Goal: Information Seeking & Learning: Learn about a topic

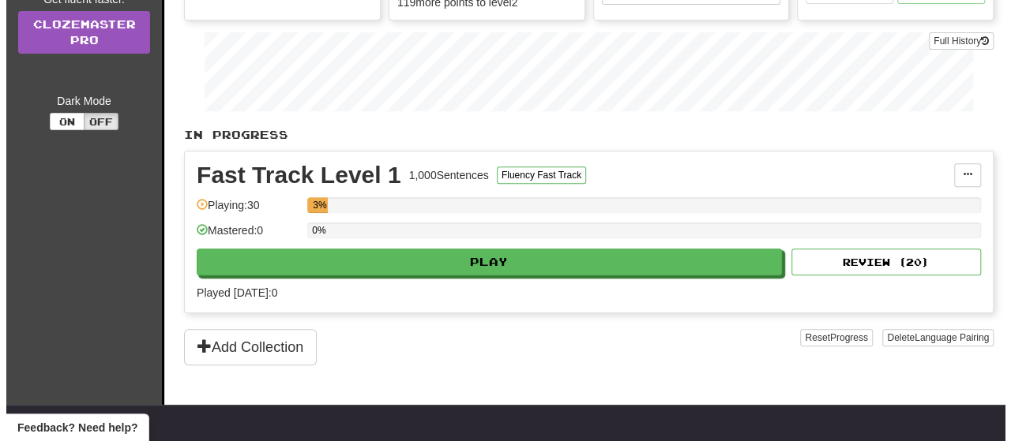
scroll to position [215, 0]
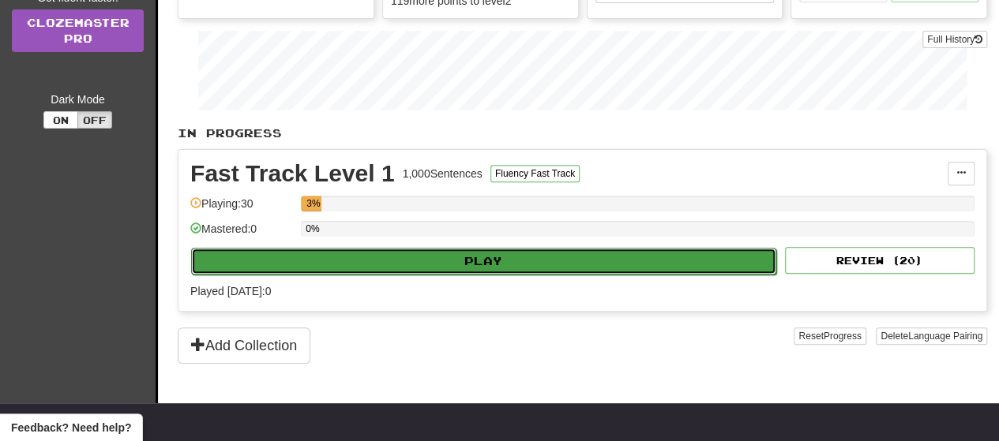
click at [459, 260] on button "Play" at bounding box center [483, 261] width 585 height 27
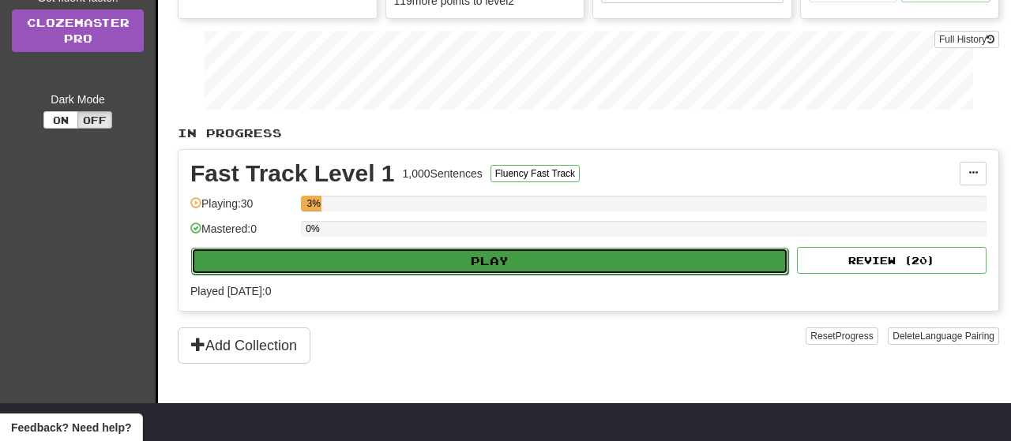
select select "**"
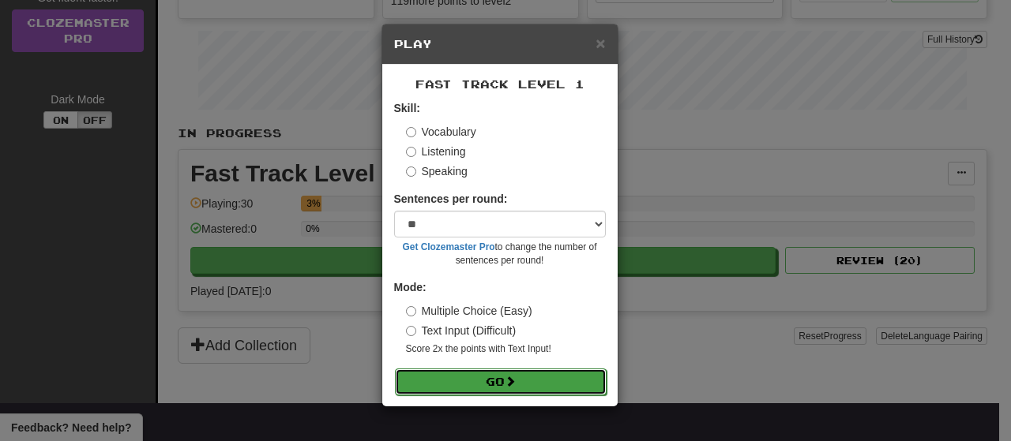
click at [516, 378] on span at bounding box center [509, 381] width 11 height 11
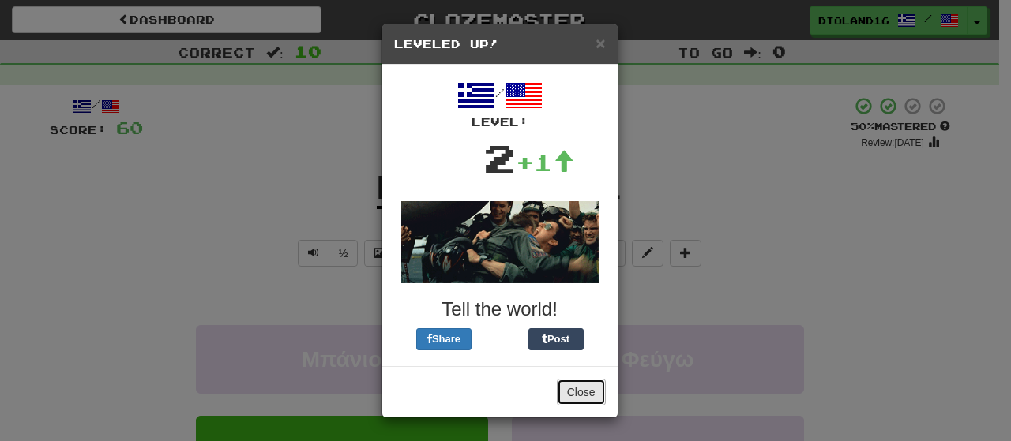
click at [574, 383] on button "Close" at bounding box center [581, 392] width 49 height 27
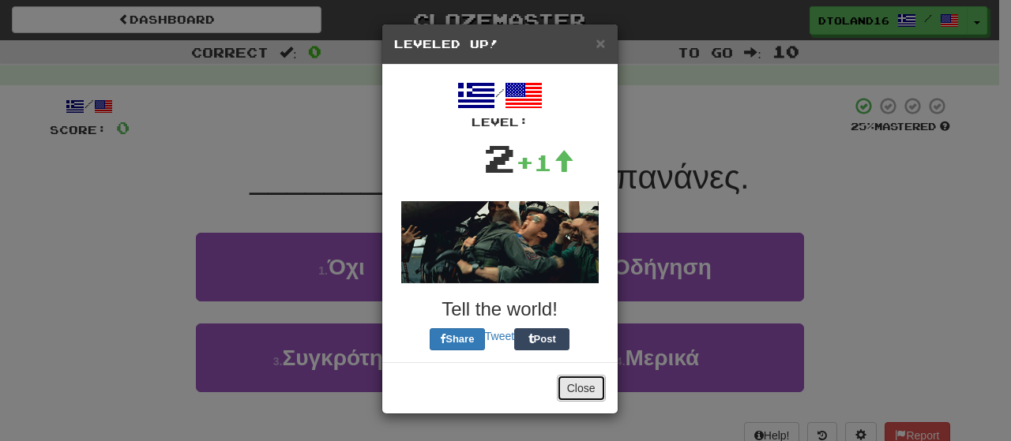
click at [575, 389] on button "Close" at bounding box center [581, 388] width 49 height 27
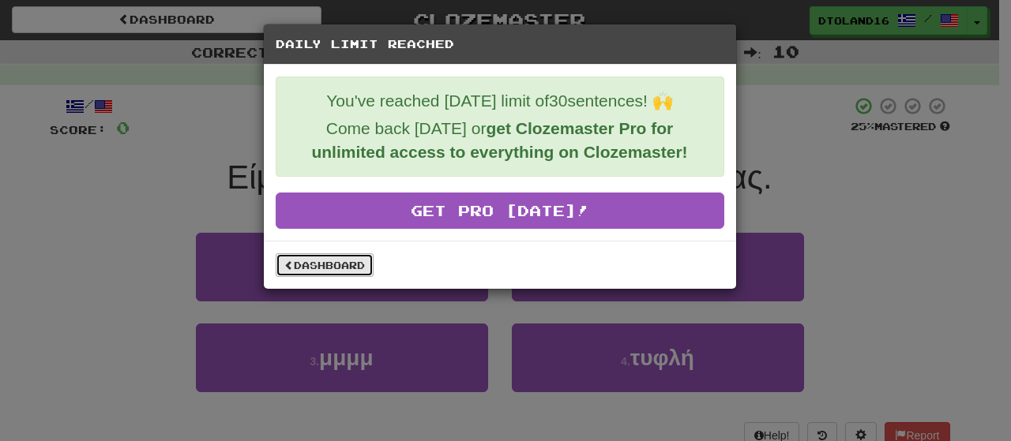
click at [305, 257] on link "Dashboard" at bounding box center [325, 265] width 98 height 24
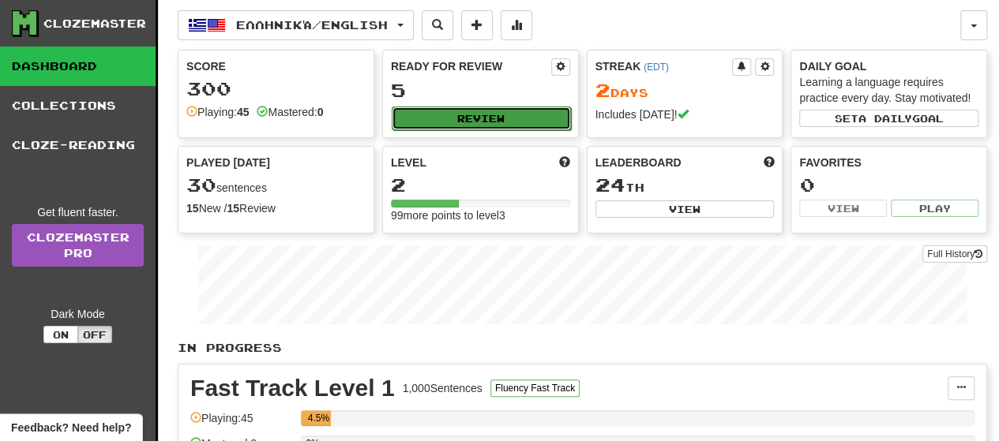
click at [517, 118] on button "Review" at bounding box center [481, 119] width 179 height 24
select select "**"
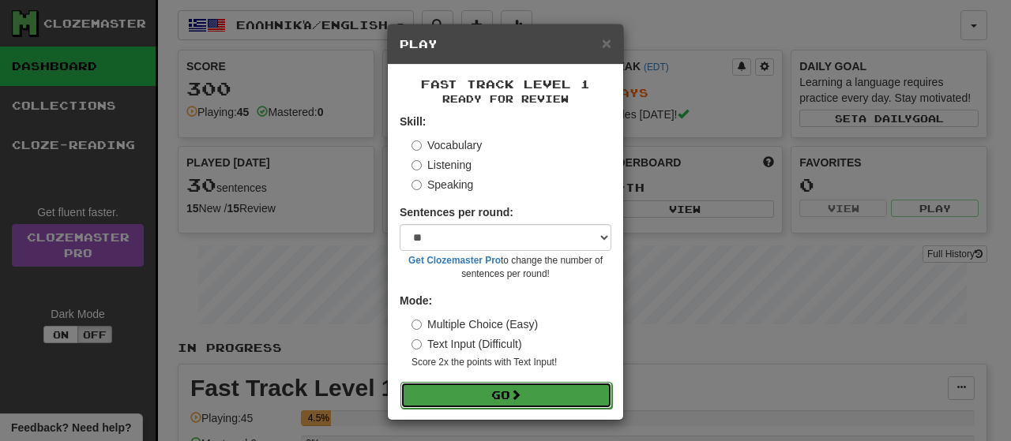
click at [523, 387] on button "Go" at bounding box center [506, 395] width 212 height 27
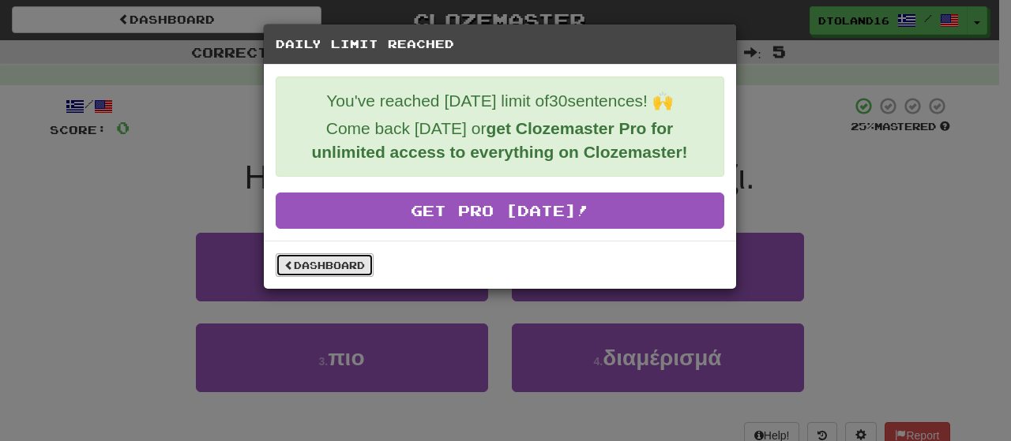
click at [343, 257] on link "Dashboard" at bounding box center [325, 265] width 98 height 24
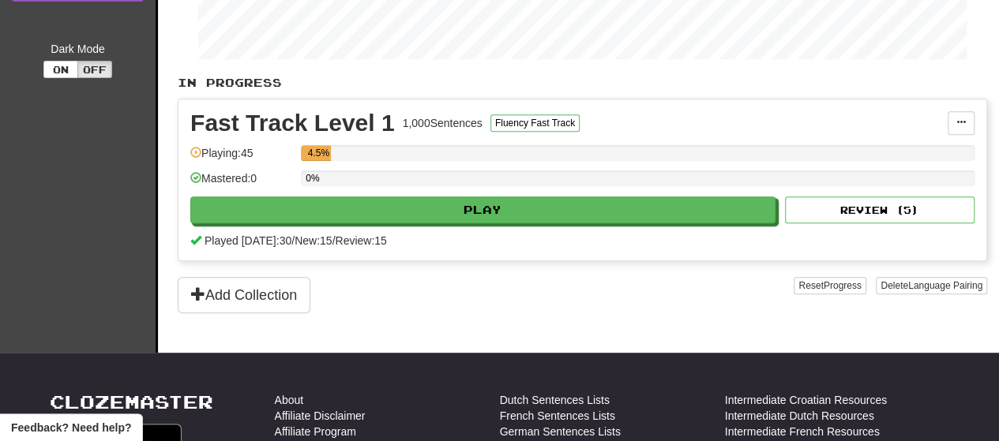
scroll to position [264, 0]
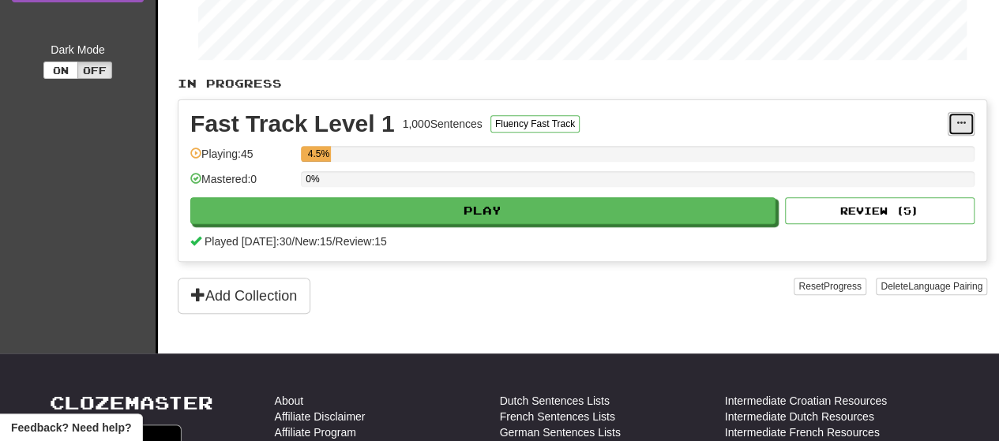
click at [960, 122] on span at bounding box center [960, 122] width 9 height 9
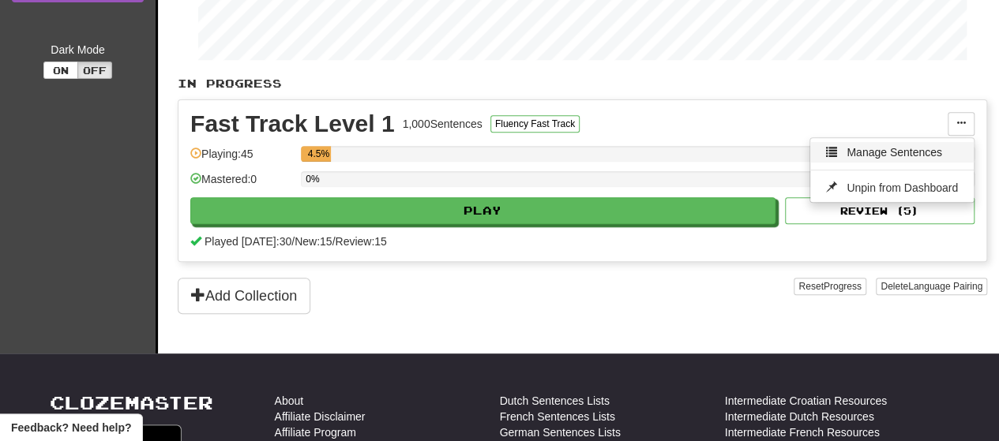
click at [923, 146] on span "Manage Sentences" at bounding box center [894, 152] width 96 height 13
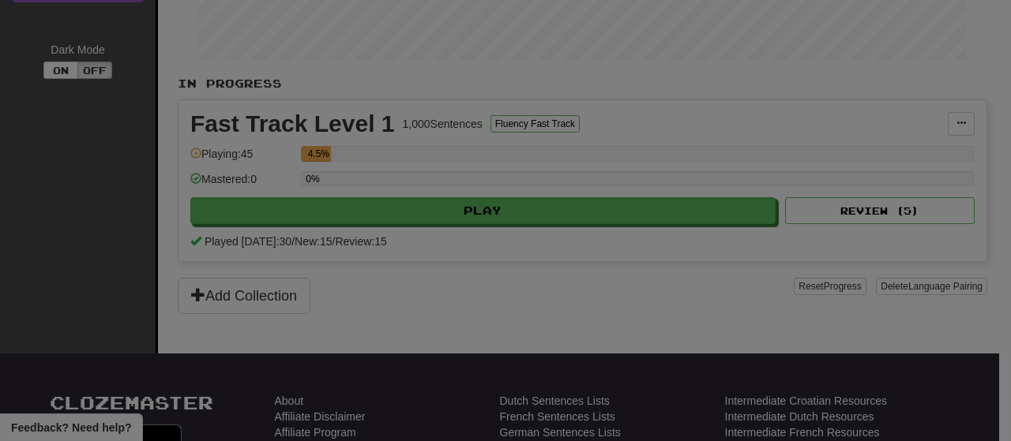
click at [923, 141] on body "**********" at bounding box center [505, 305] width 1011 height 1139
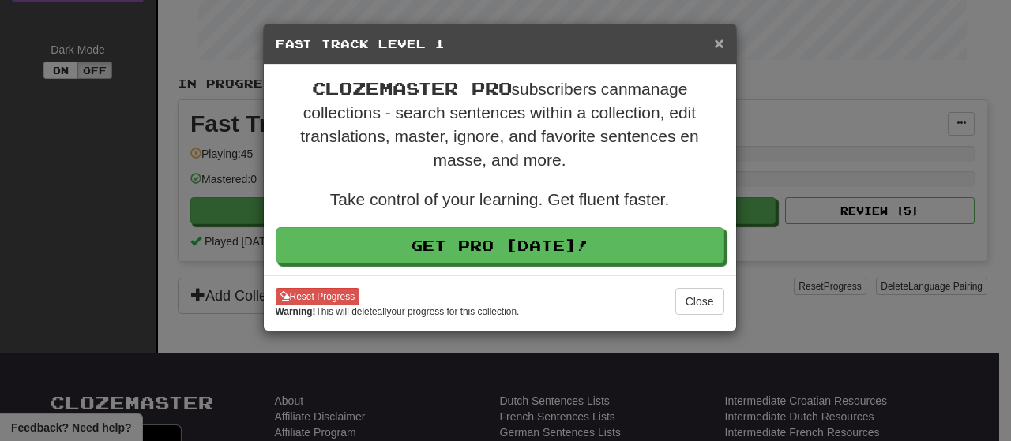
click at [718, 40] on span "×" at bounding box center [718, 43] width 9 height 18
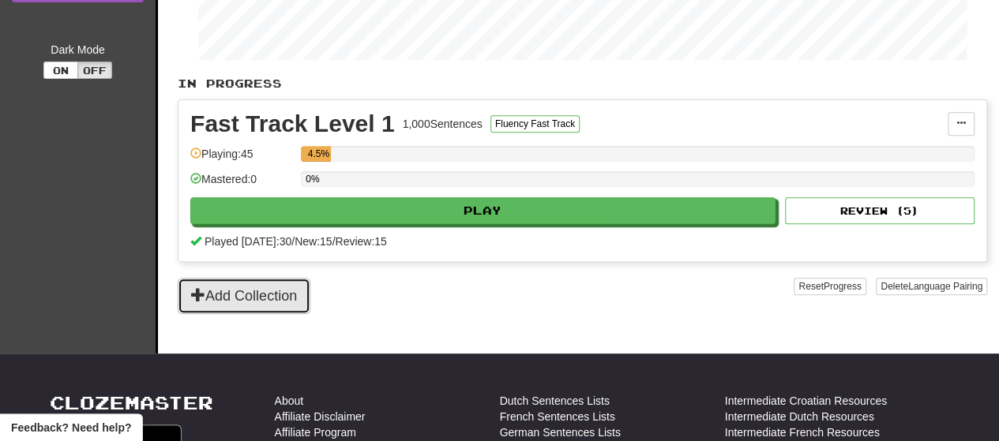
click at [258, 291] on button "Add Collection" at bounding box center [244, 296] width 133 height 36
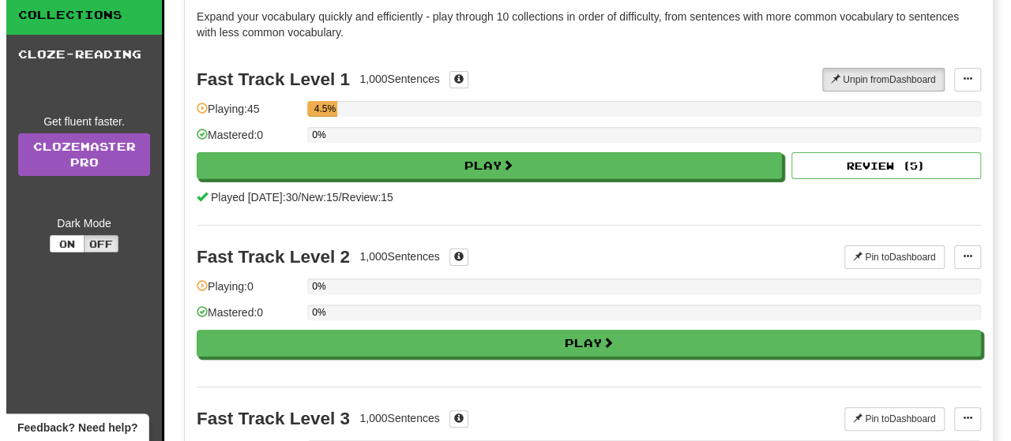
scroll to position [141, 0]
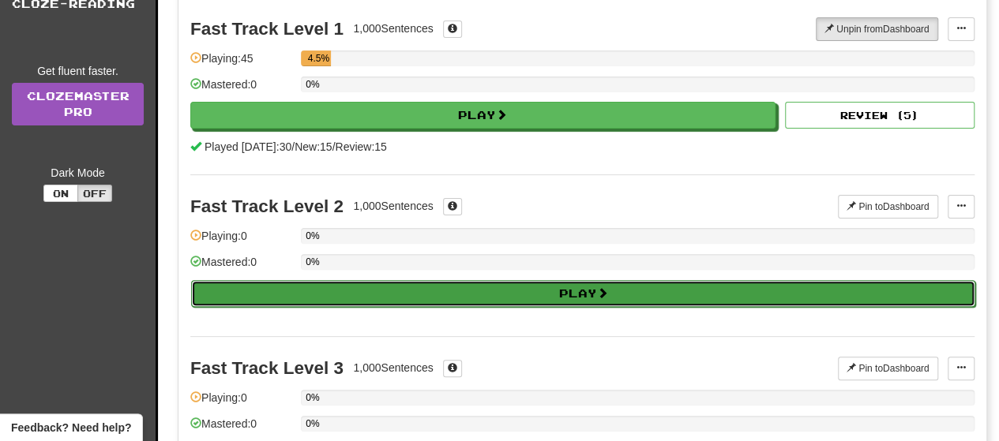
click at [489, 295] on button "Play" at bounding box center [583, 293] width 784 height 27
select select "**"
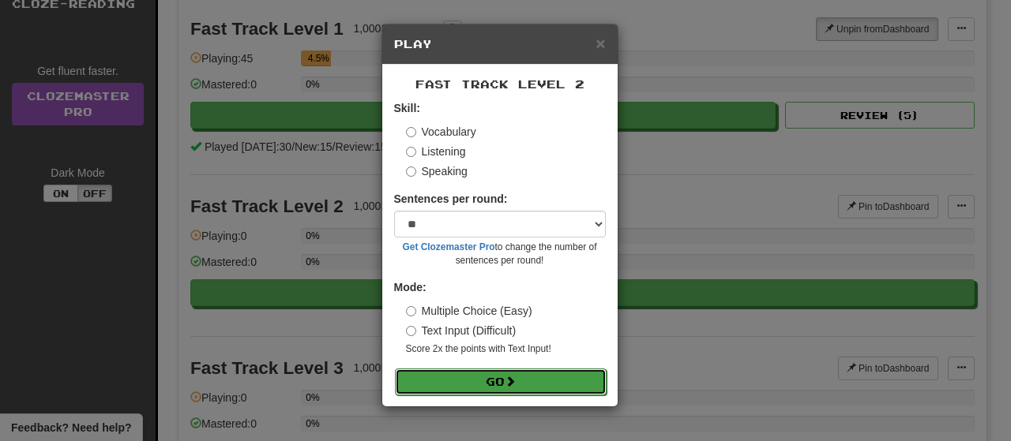
click at [513, 379] on span at bounding box center [509, 381] width 11 height 11
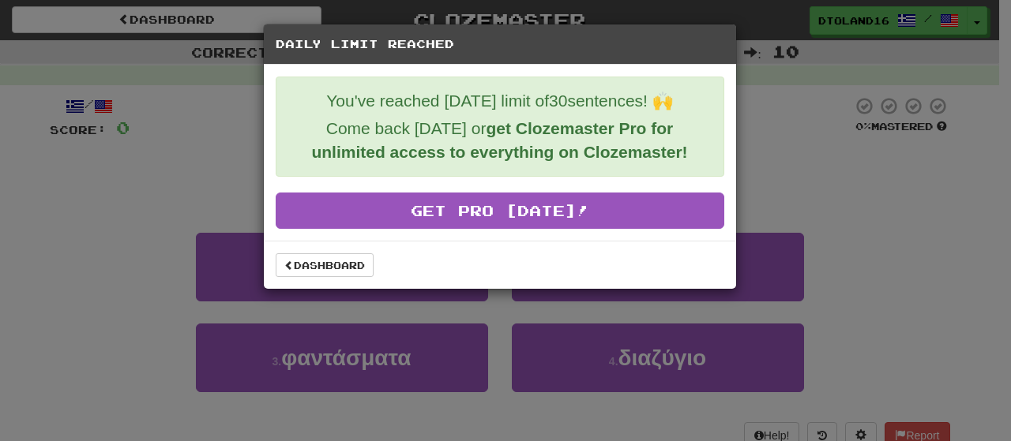
click at [509, 285] on div "Dashboard" at bounding box center [500, 265] width 472 height 48
click at [328, 258] on link "Dashboard" at bounding box center [325, 265] width 98 height 24
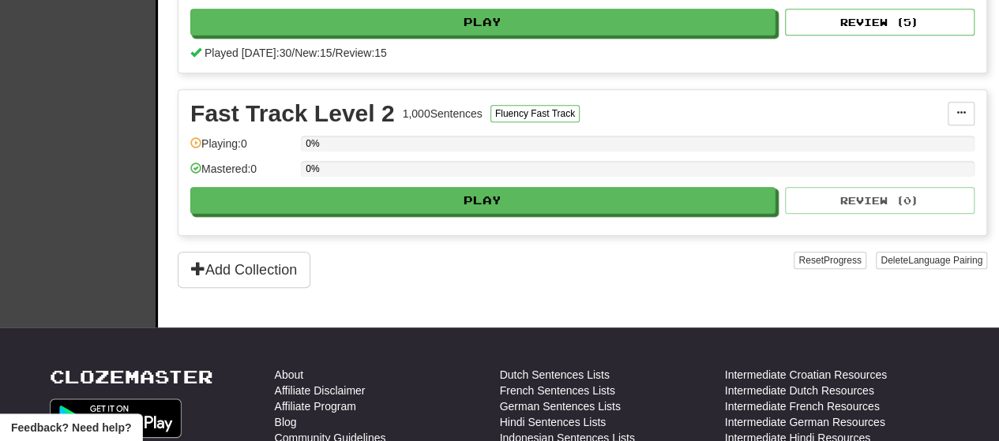
scroll to position [454, 0]
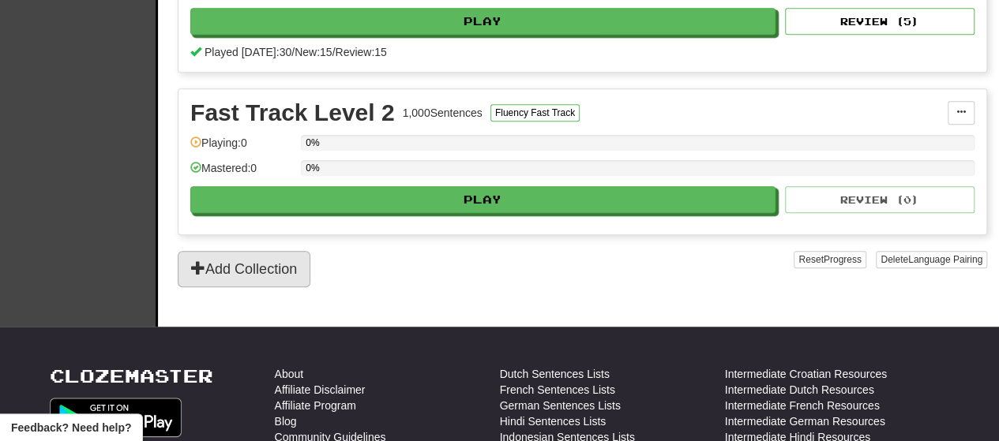
click at [293, 246] on div "In Progress Fast Track Level 1 1,000 Sentences Fluency Fast Track Manage Senten…" at bounding box center [582, 86] width 809 height 401
click at [295, 251] on button "Add Collection" at bounding box center [244, 269] width 133 height 36
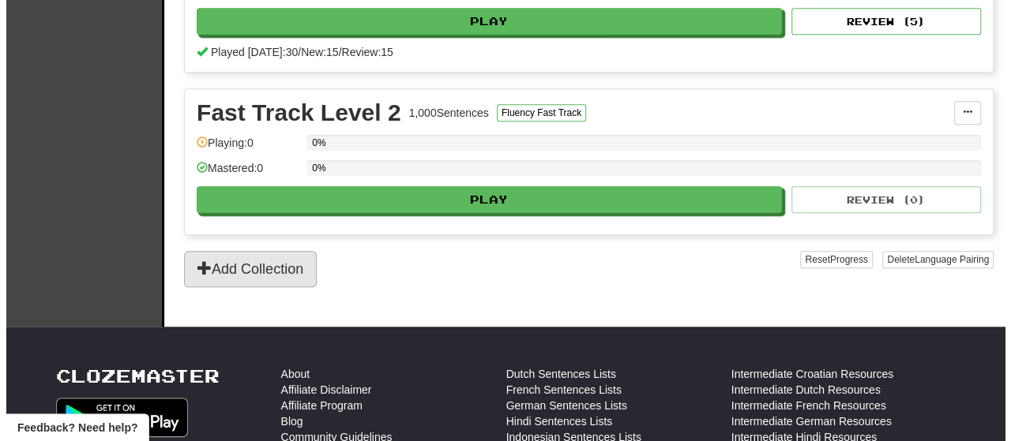
scroll to position [0, 0]
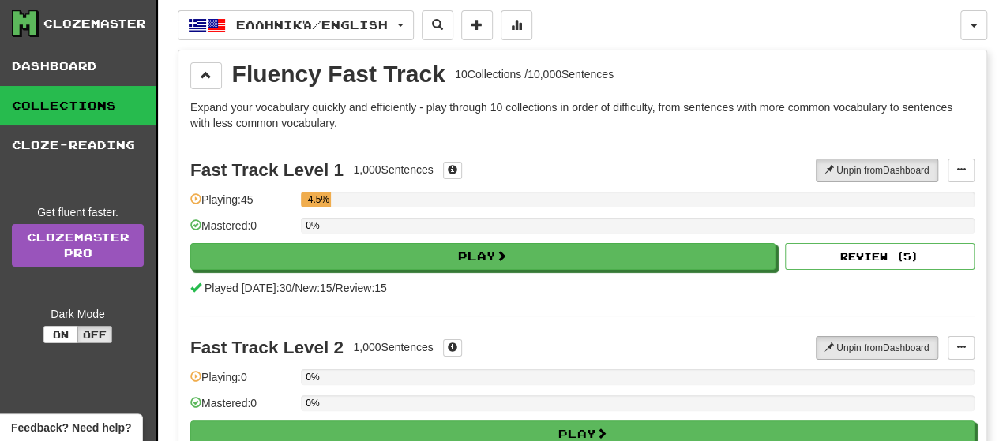
click at [295, 249] on button "Play" at bounding box center [482, 256] width 585 height 27
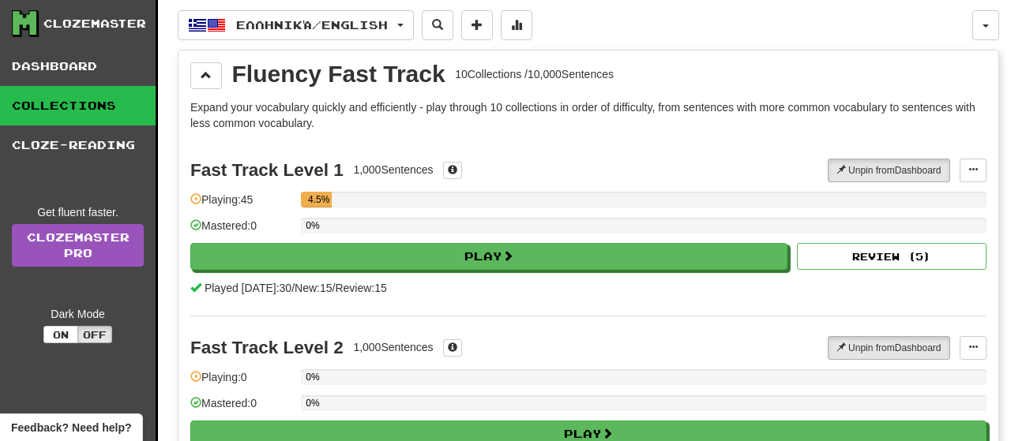
select select "**"
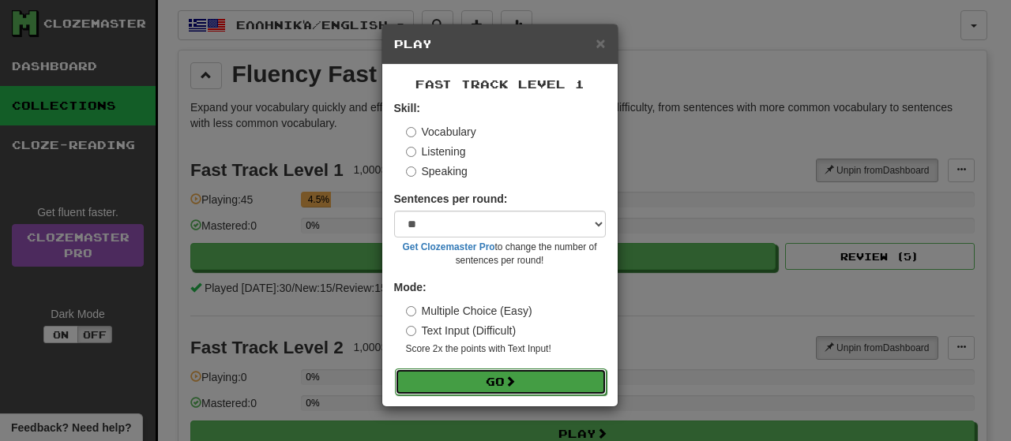
click at [546, 378] on button "Go" at bounding box center [501, 382] width 212 height 27
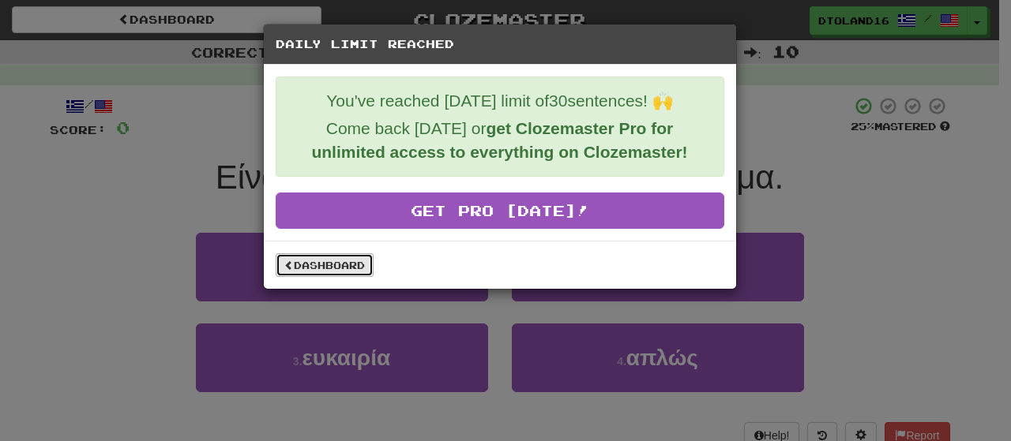
click at [311, 269] on link "Dashboard" at bounding box center [325, 265] width 98 height 24
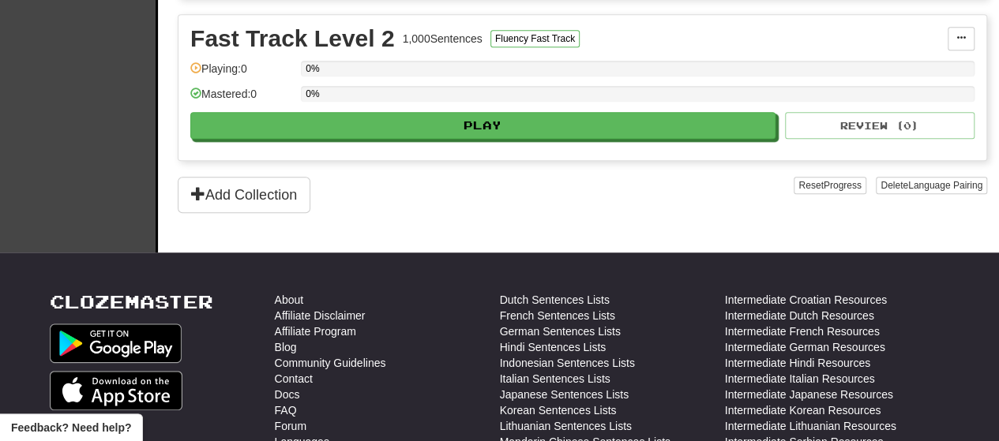
scroll to position [536, 0]
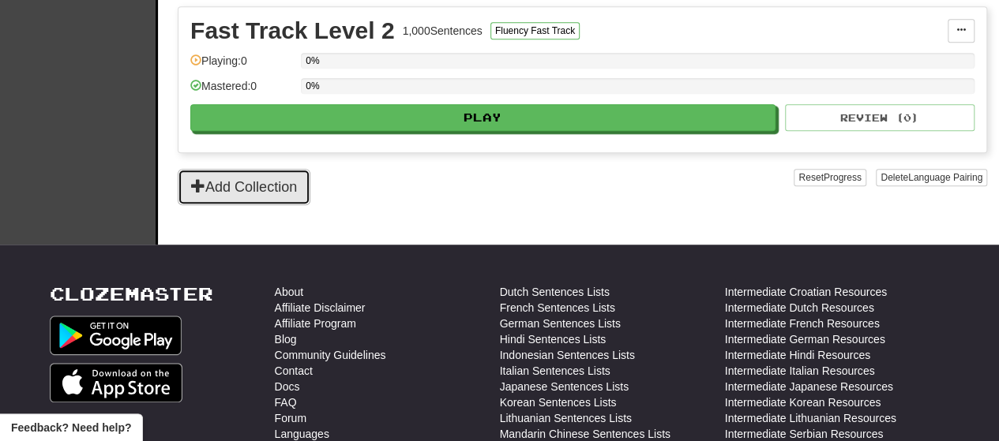
click at [234, 180] on button "Add Collection" at bounding box center [244, 187] width 133 height 36
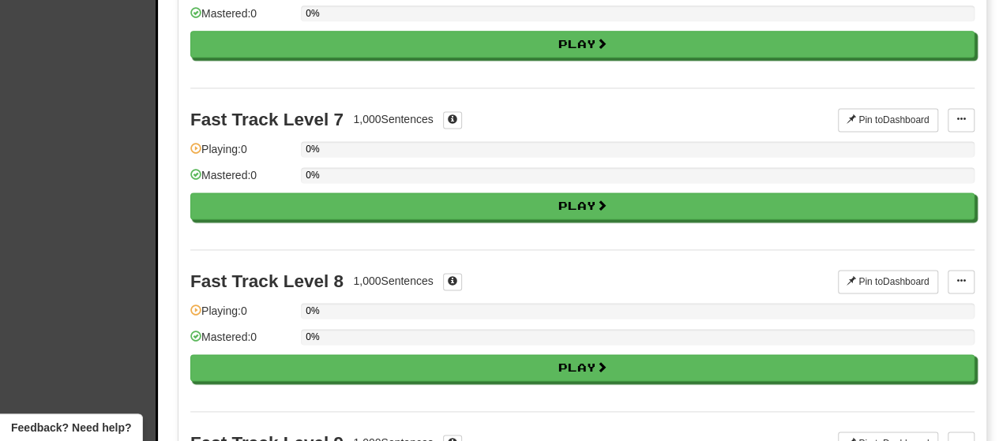
scroll to position [1035, 0]
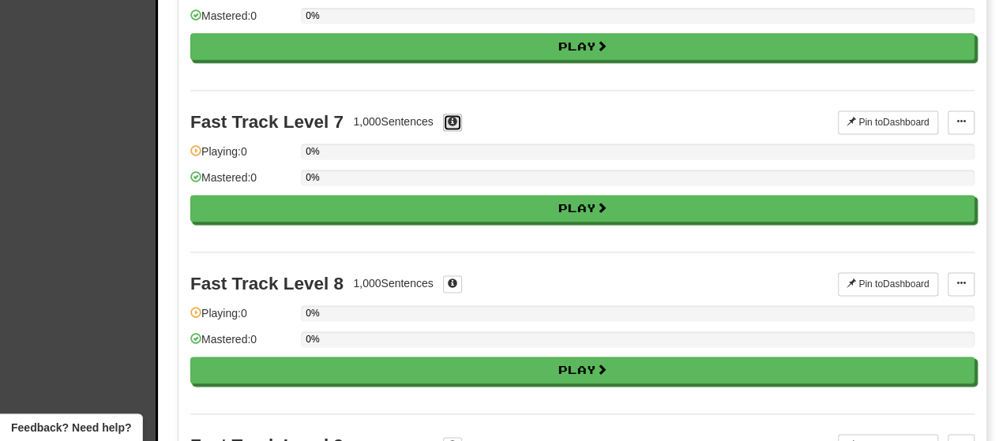
click at [450, 117] on span at bounding box center [452, 121] width 9 height 9
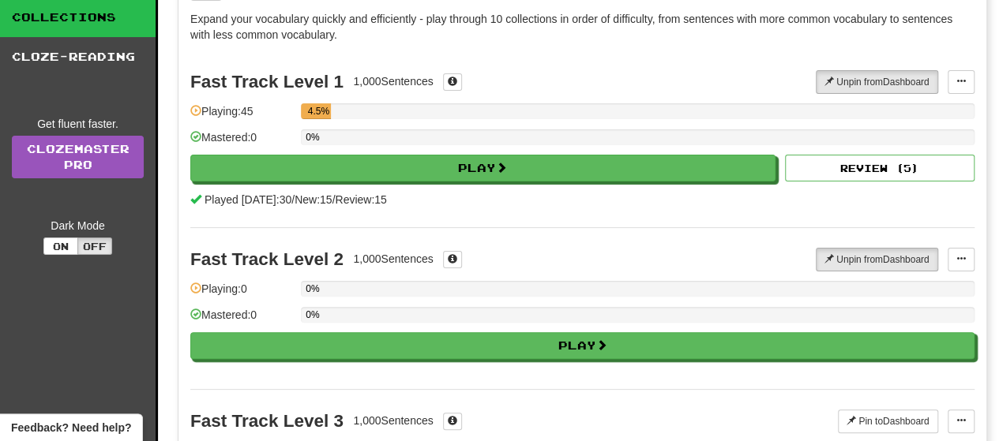
scroll to position [0, 0]
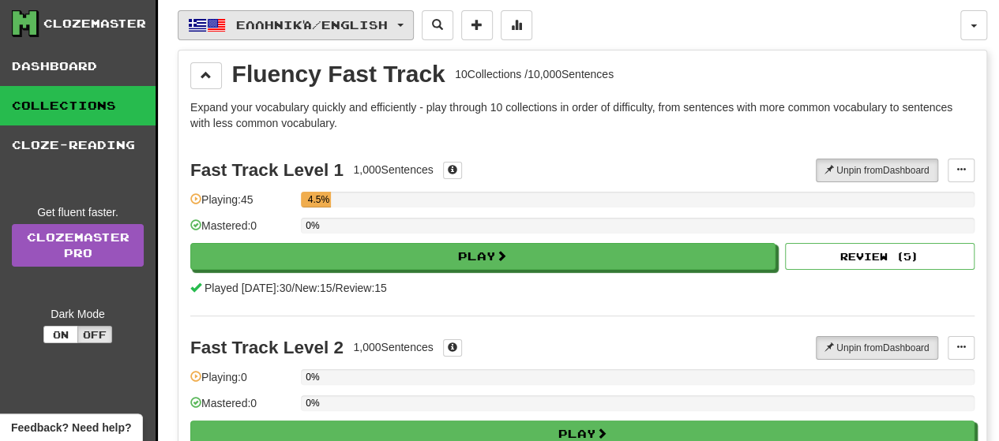
click at [413, 19] on button "Ελληνικά / English" at bounding box center [296, 25] width 236 height 30
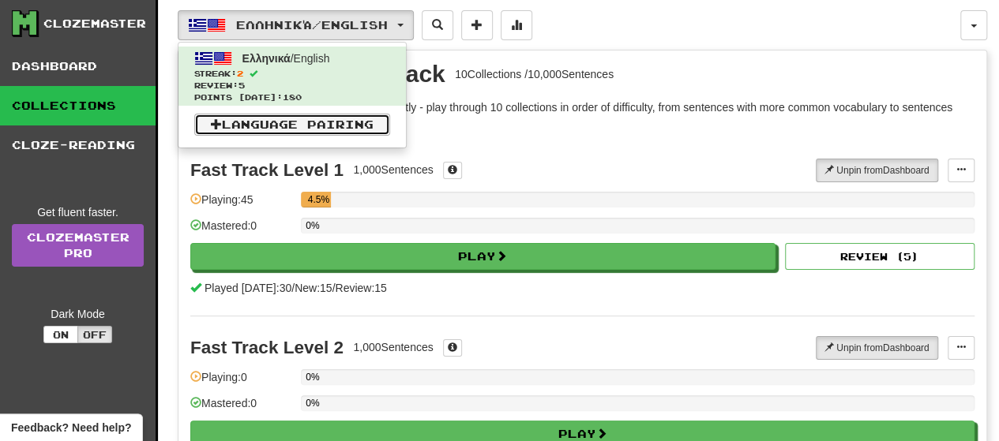
click at [351, 127] on link "Language Pairing" at bounding box center [292, 125] width 196 height 22
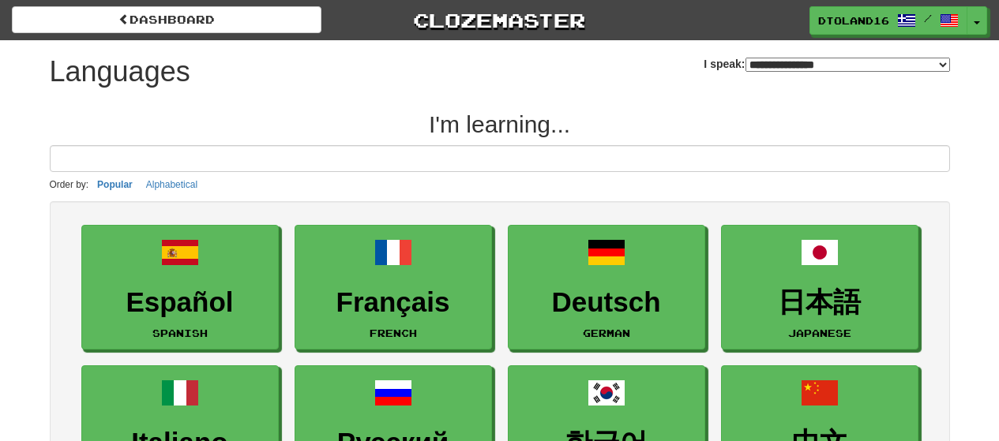
select select "*******"
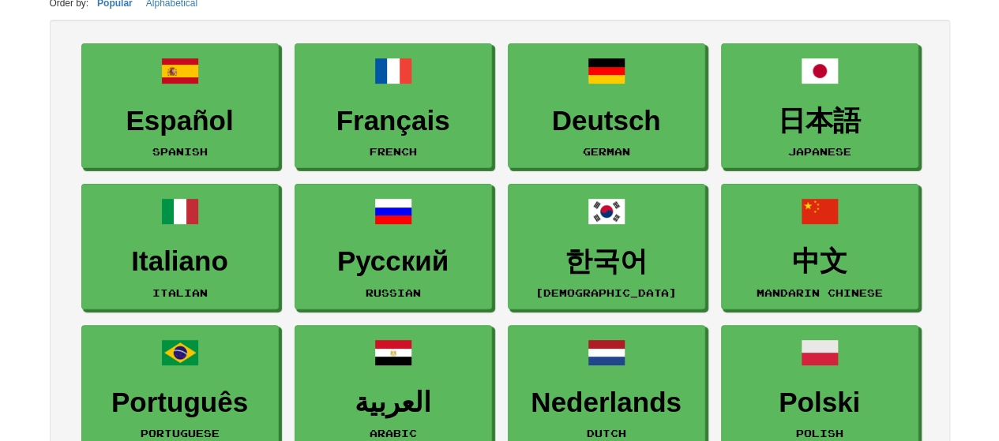
scroll to position [183, 0]
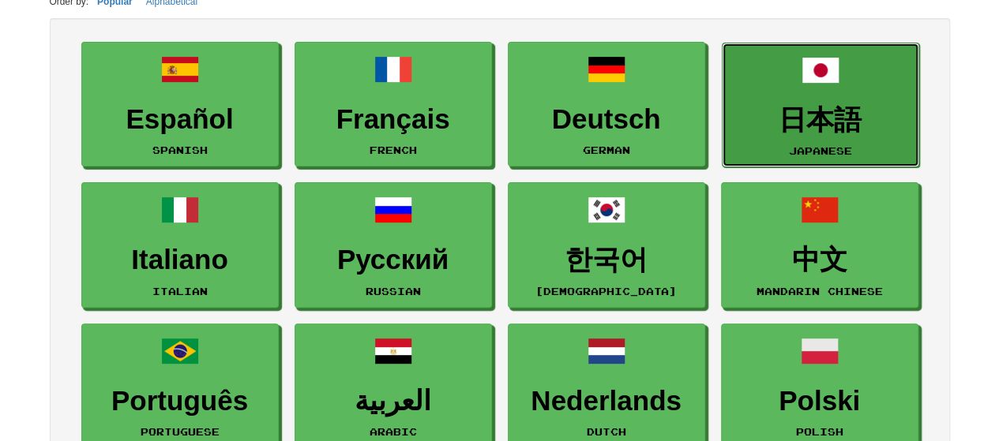
click at [788, 123] on h3 "日本語" at bounding box center [820, 120] width 180 height 31
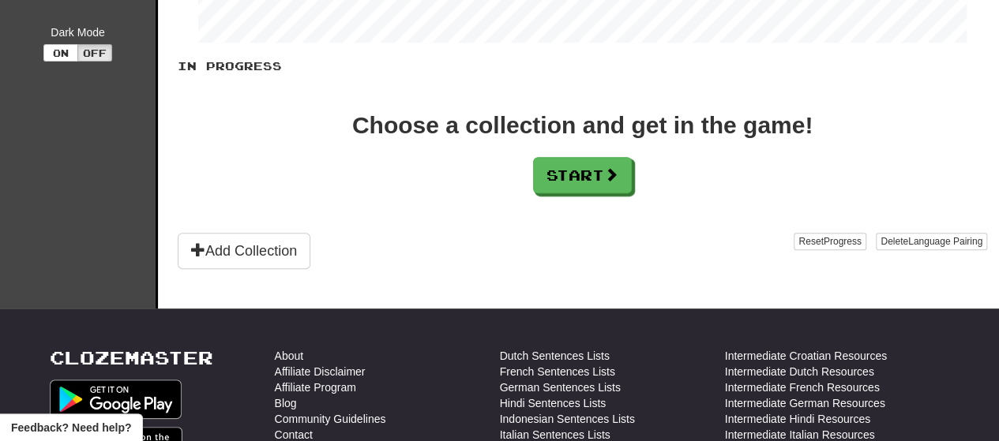
scroll to position [283, 0]
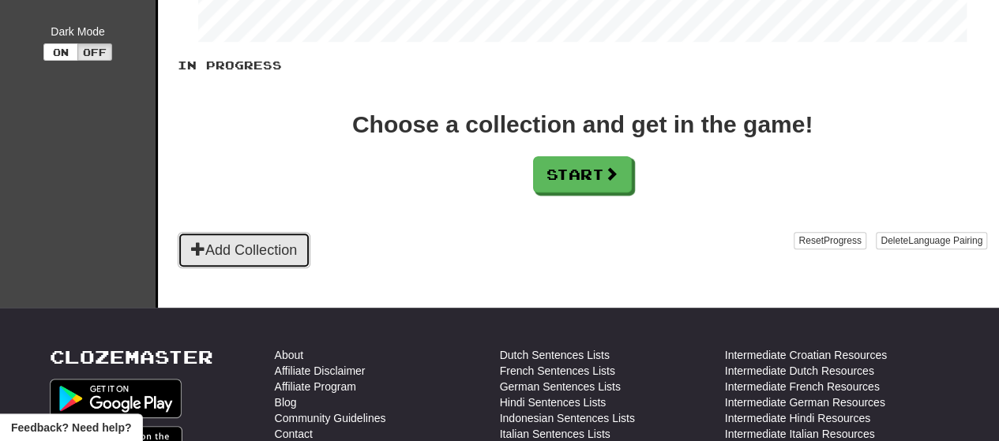
click at [231, 253] on button "Add Collection" at bounding box center [244, 250] width 133 height 36
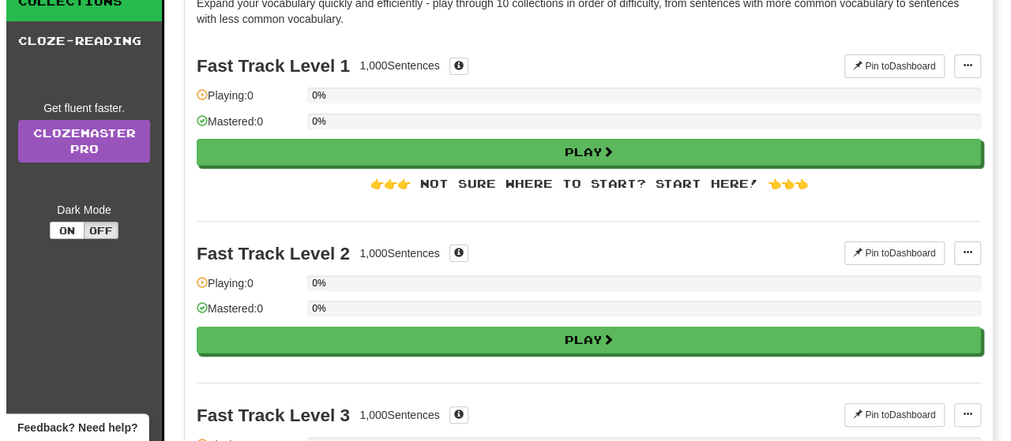
scroll to position [105, 0]
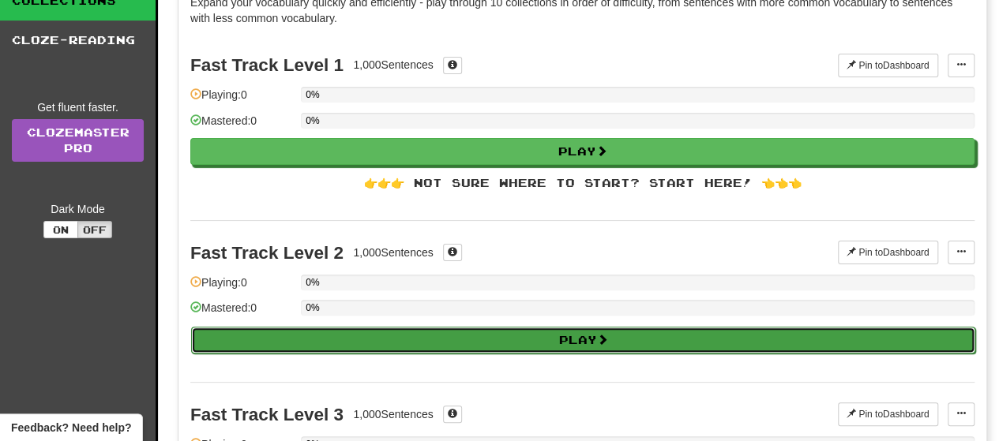
click at [651, 342] on button "Play" at bounding box center [583, 340] width 784 height 27
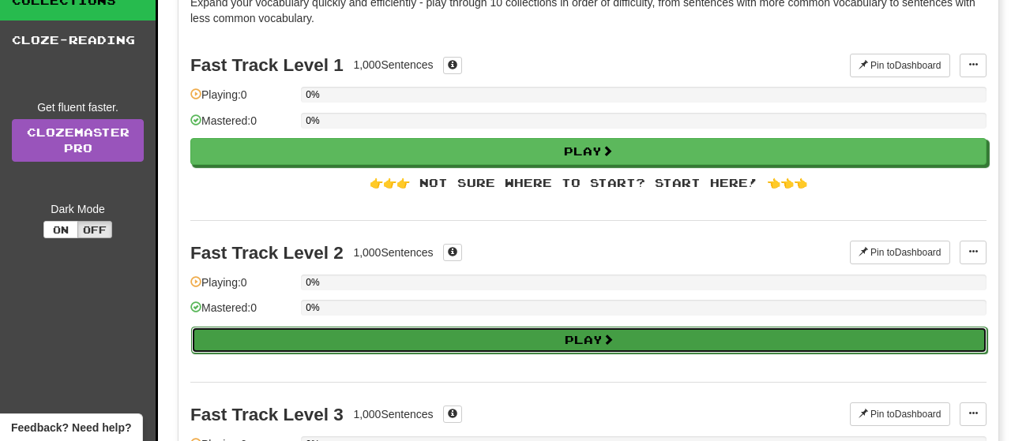
select select "**"
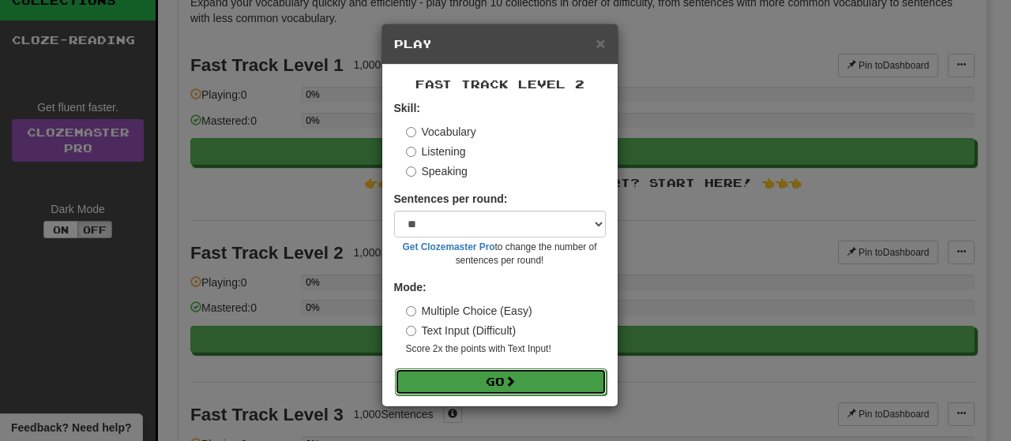
click at [542, 381] on button "Go" at bounding box center [501, 382] width 212 height 27
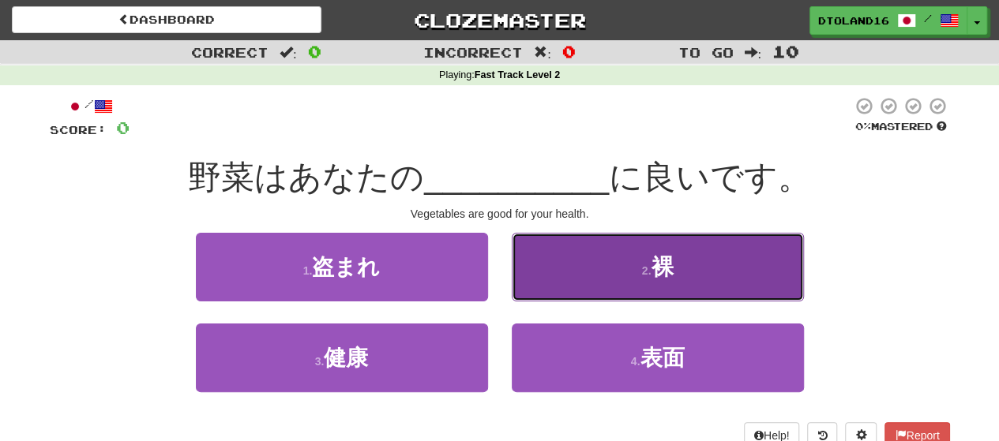
click at [647, 287] on button "2 . 裸" at bounding box center [658, 267] width 292 height 69
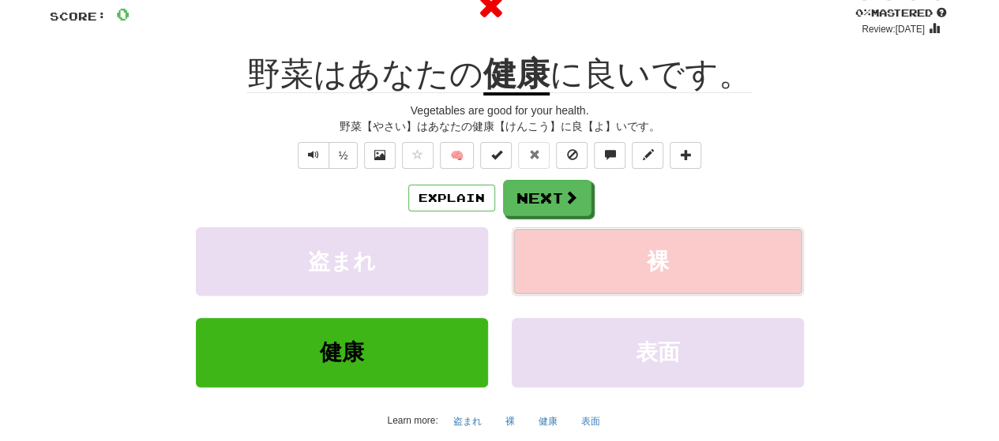
scroll to position [126, 0]
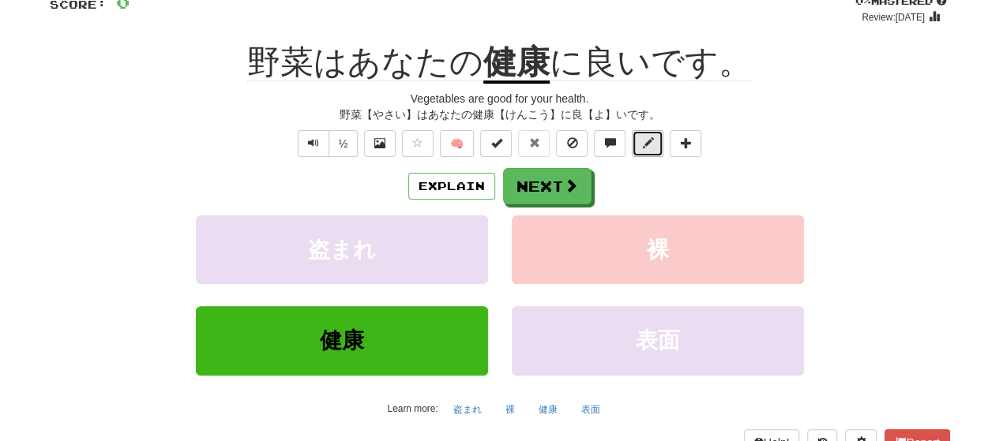
click at [656, 137] on button at bounding box center [648, 143] width 32 height 27
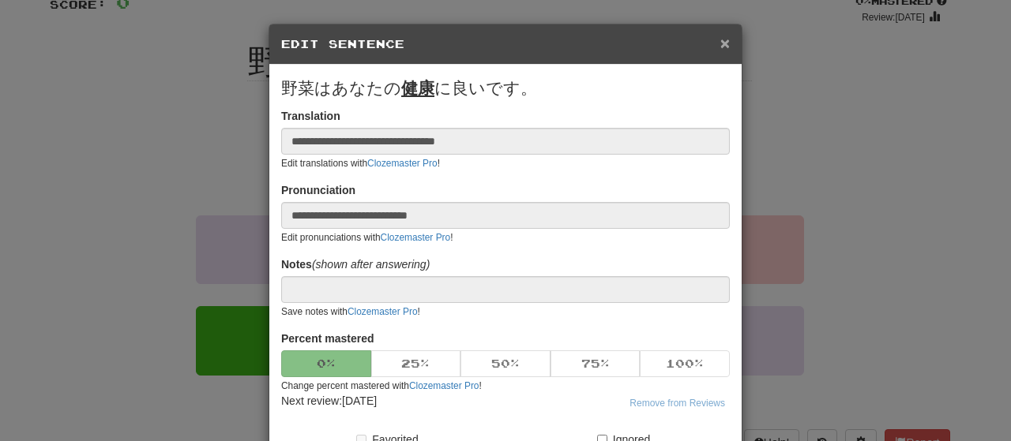
click at [720, 47] on span "×" at bounding box center [724, 43] width 9 height 18
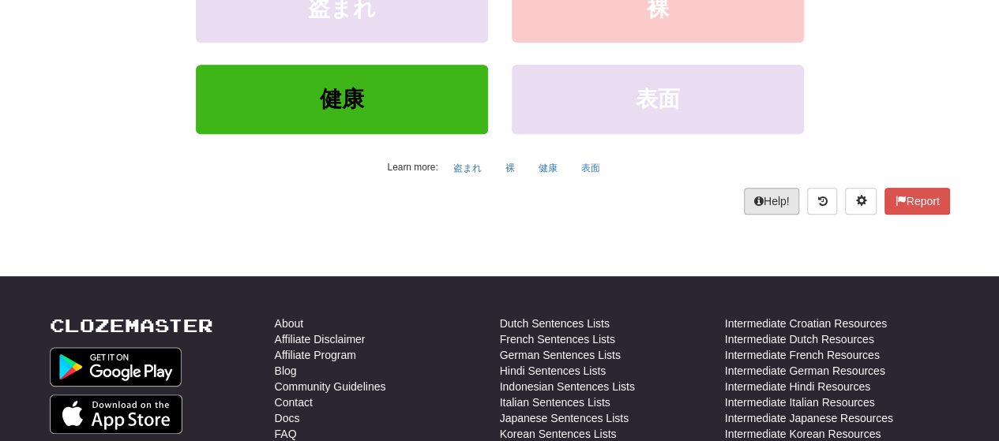
scroll to position [0, 0]
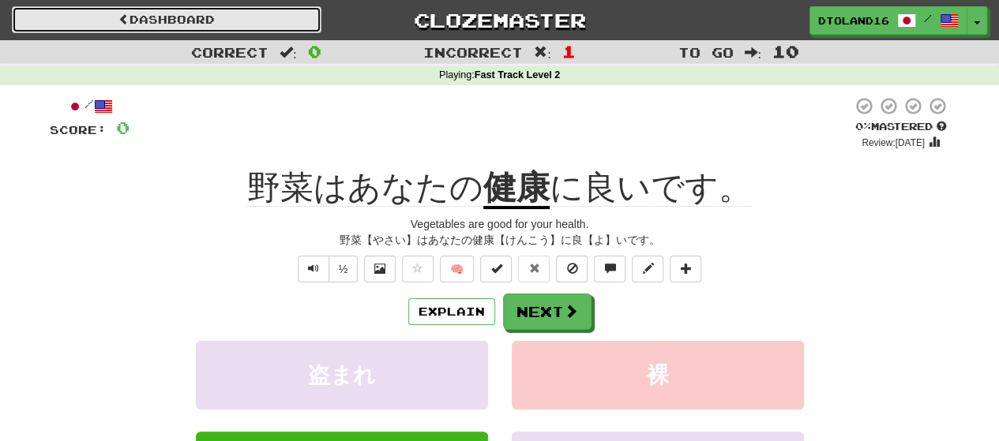
click at [113, 17] on link "Dashboard" at bounding box center [166, 19] width 309 height 27
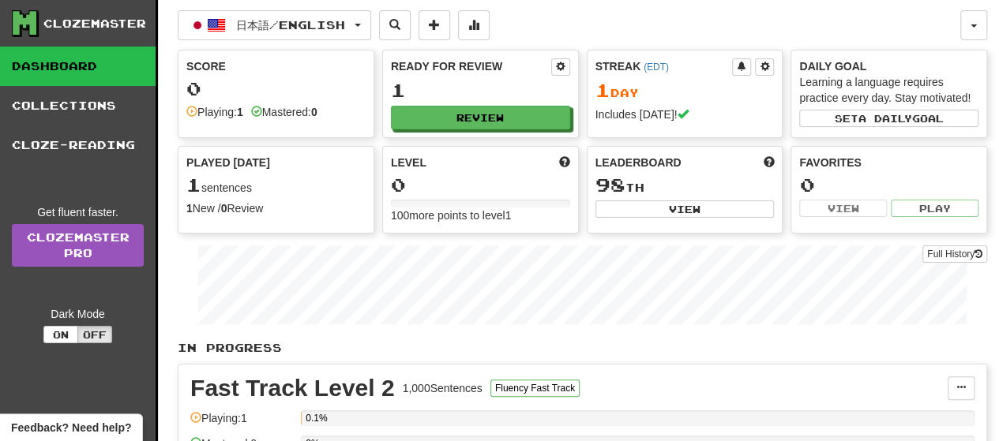
click at [126, 18] on div "Clozemaster" at bounding box center [94, 24] width 103 height 16
click at [359, 13] on button "日本語 / English" at bounding box center [274, 25] width 193 height 30
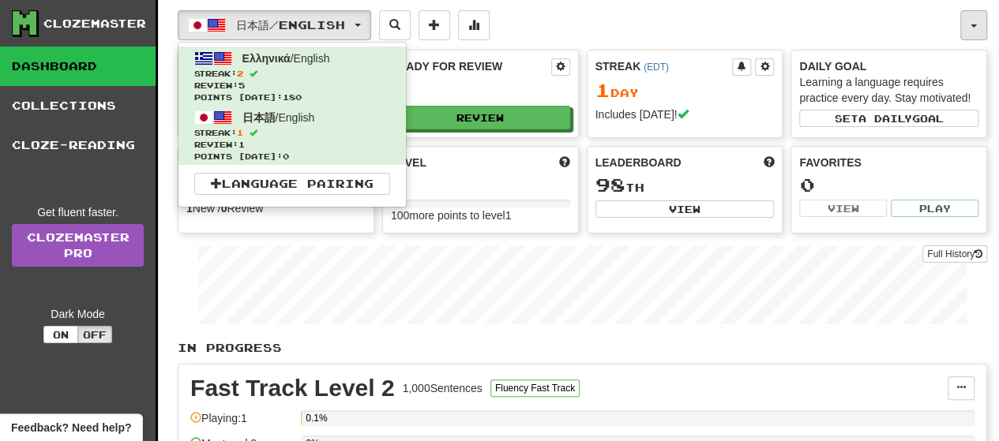
click at [974, 21] on button "button" at bounding box center [973, 25] width 27 height 30
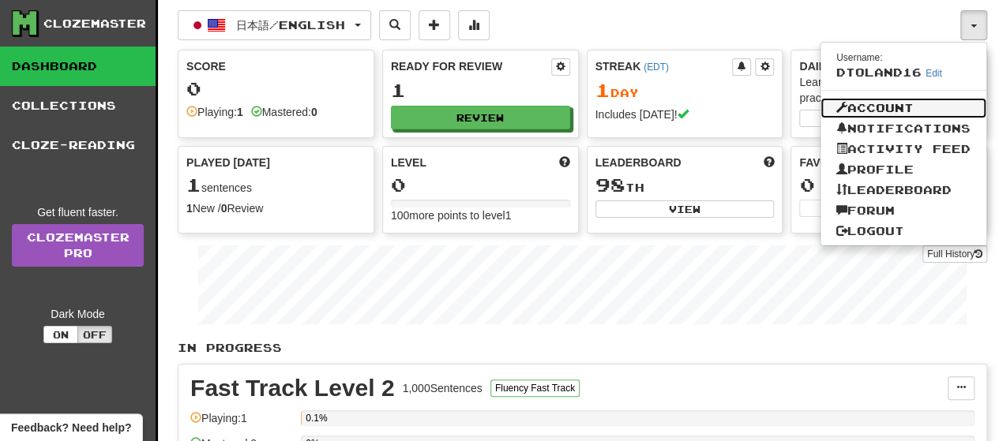
click at [904, 98] on link "Account" at bounding box center [903, 108] width 166 height 21
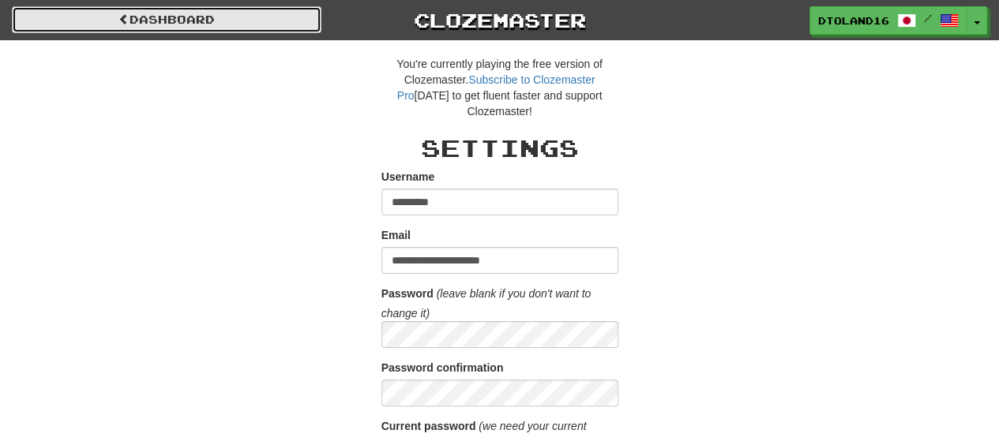
click at [118, 21] on span at bounding box center [123, 18] width 11 height 11
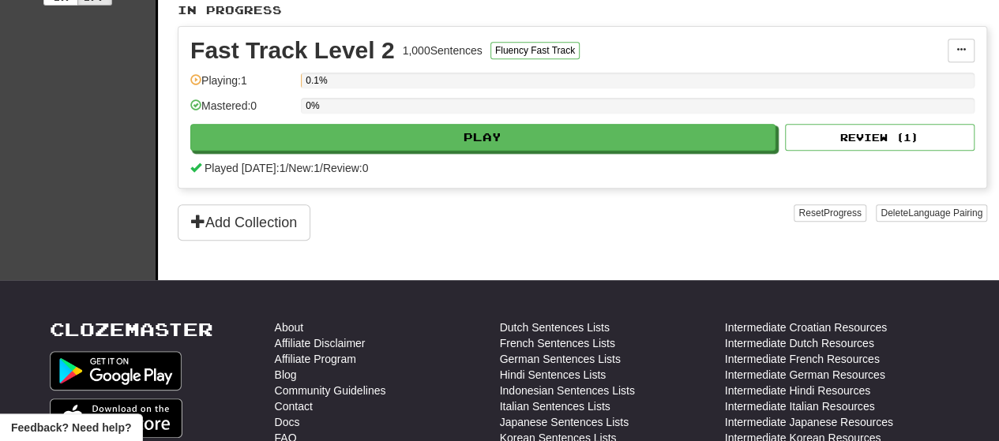
scroll to position [333, 0]
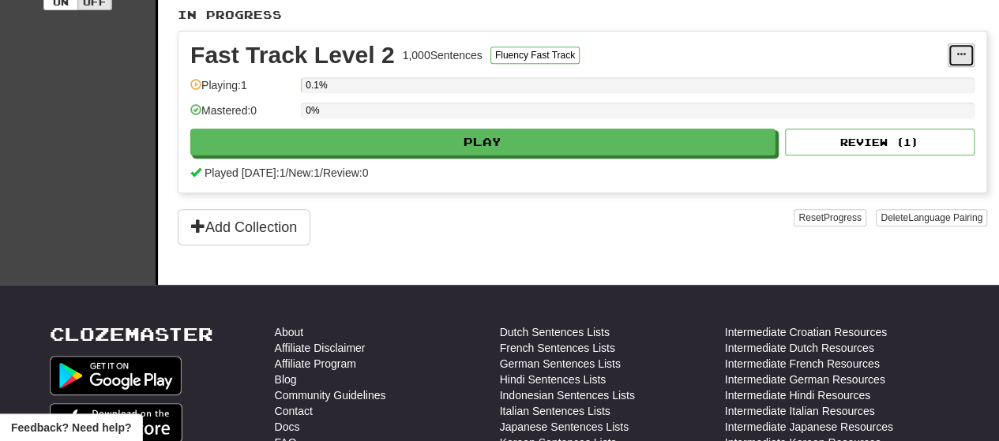
click at [960, 50] on span at bounding box center [960, 54] width 9 height 9
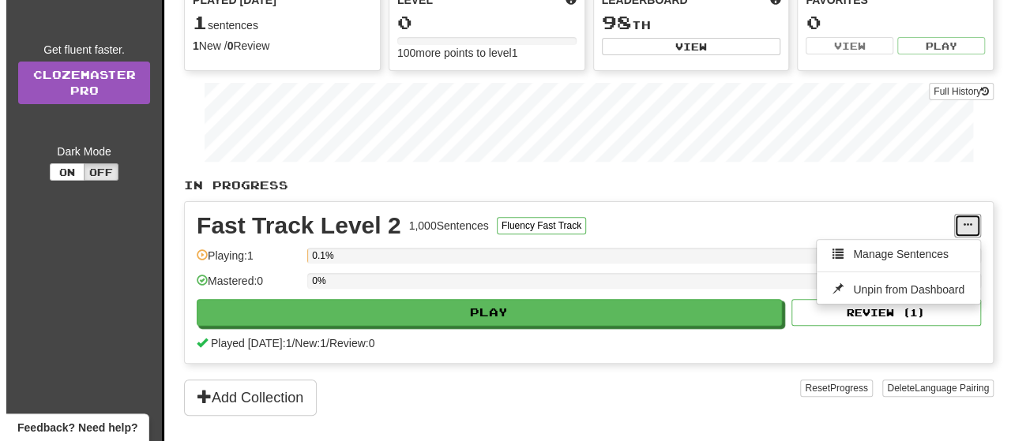
scroll to position [159, 0]
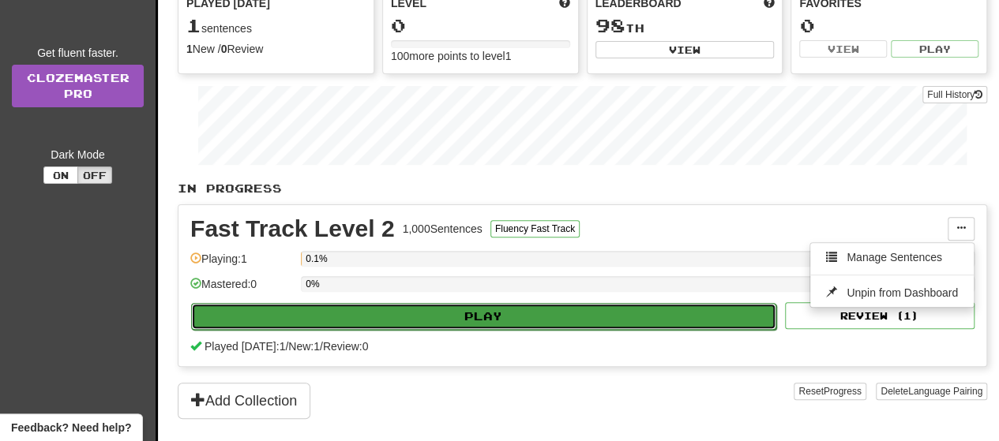
click at [535, 315] on button "Play" at bounding box center [483, 316] width 585 height 27
select select "**"
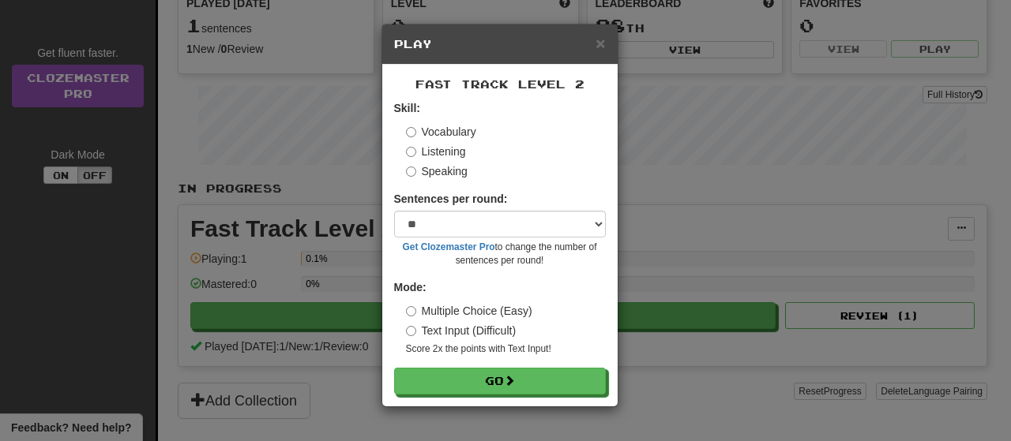
click at [433, 148] on label "Listening" at bounding box center [436, 152] width 60 height 16
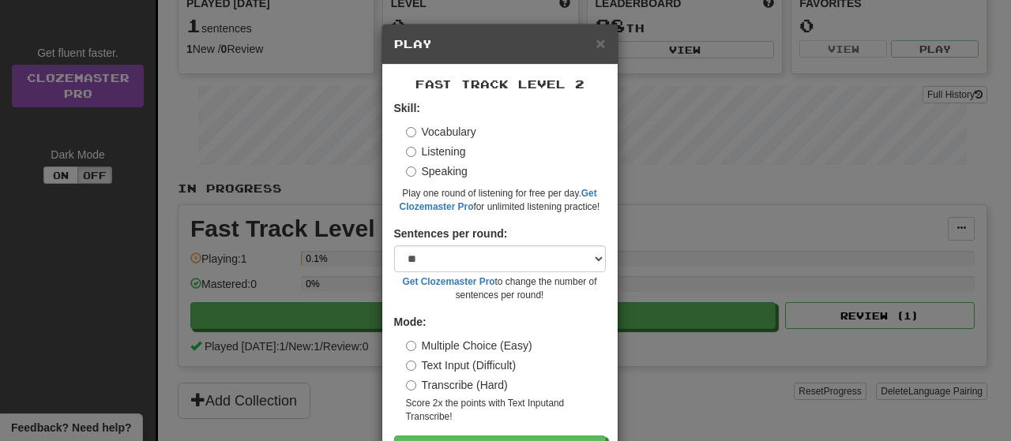
click at [427, 129] on label "Vocabulary" at bounding box center [441, 132] width 70 height 16
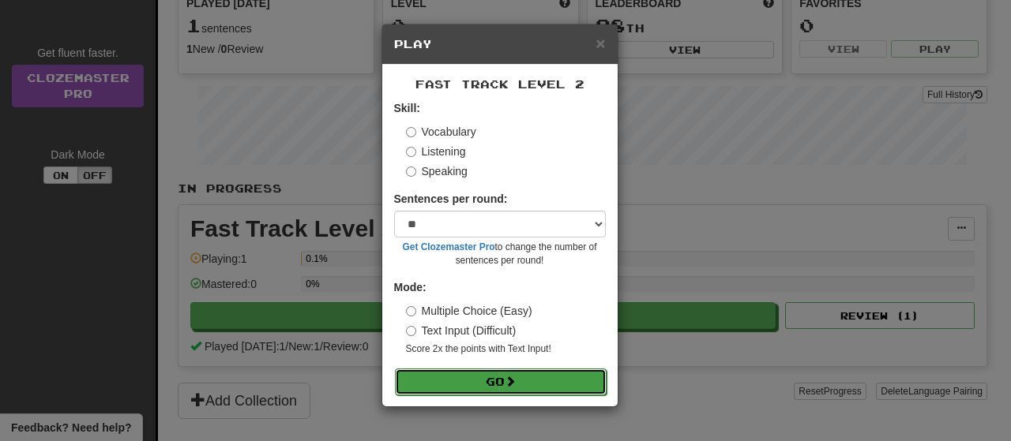
click at [455, 386] on button "Go" at bounding box center [501, 382] width 212 height 27
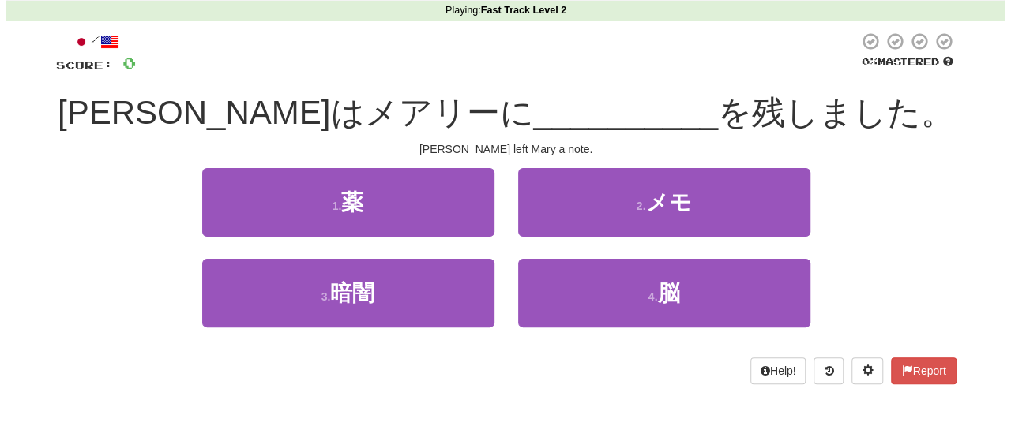
scroll to position [66, 0]
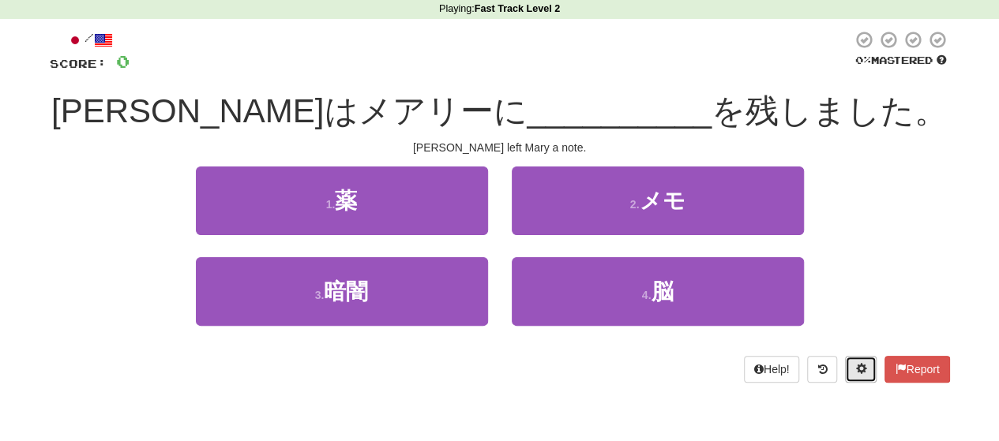
click at [857, 368] on span at bounding box center [860, 368] width 11 height 11
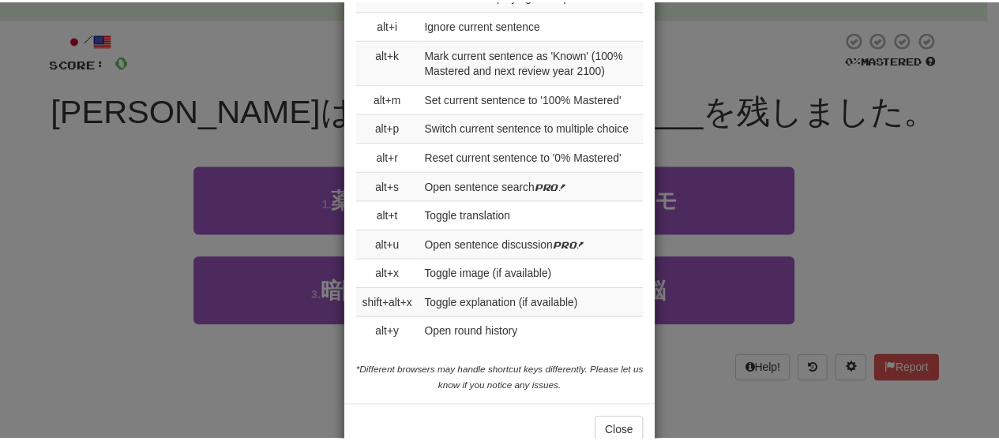
scroll to position [1868, 0]
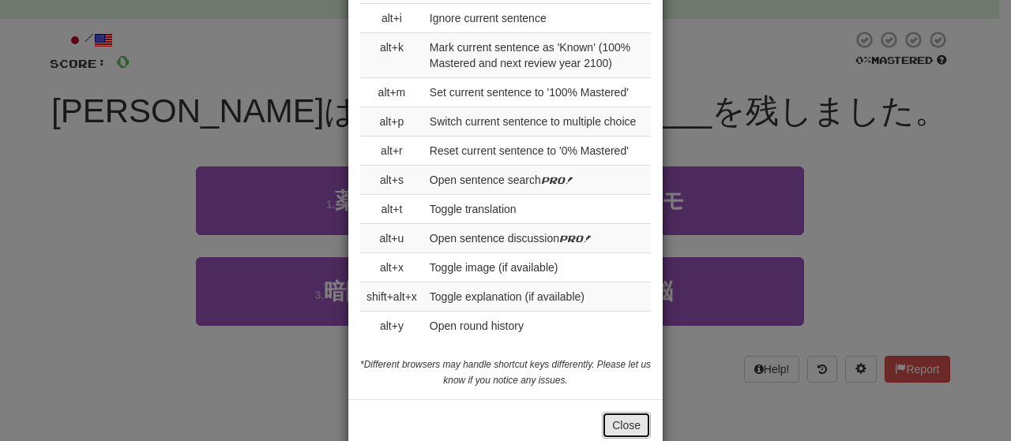
click at [617, 412] on button "Close" at bounding box center [626, 425] width 49 height 27
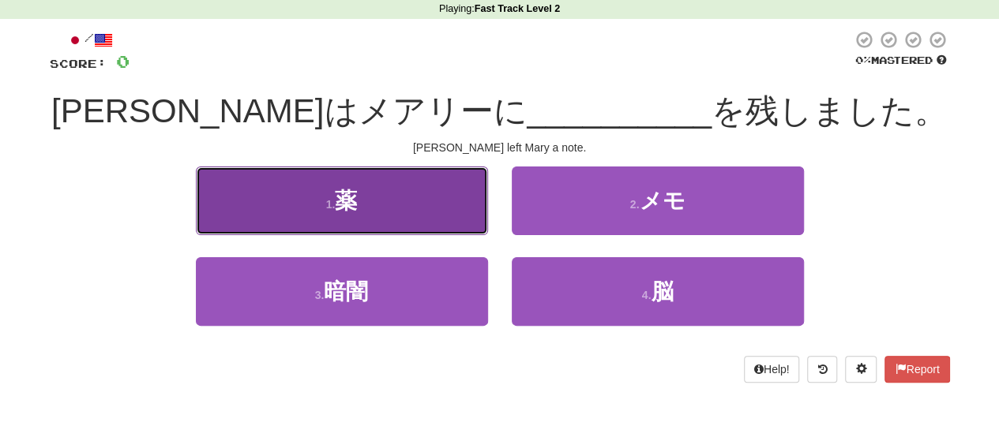
click at [425, 201] on button "1 . 薬" at bounding box center [342, 201] width 292 height 69
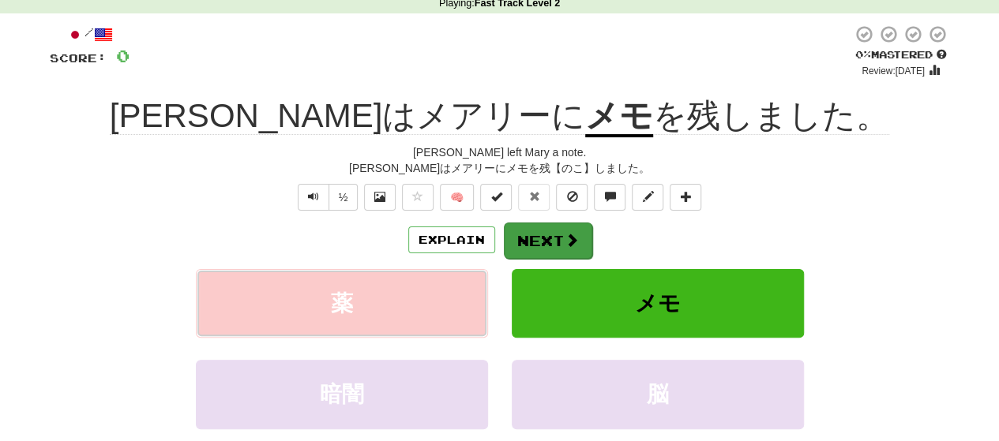
scroll to position [69, 0]
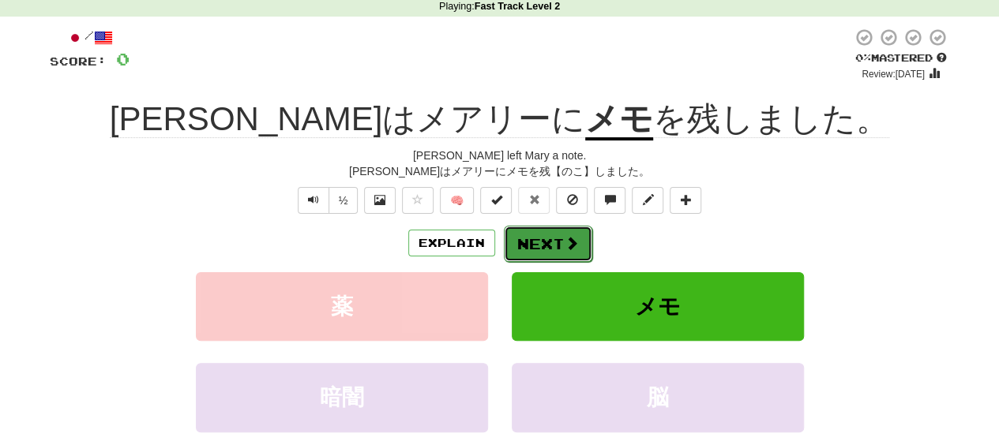
click at [574, 240] on span at bounding box center [571, 243] width 14 height 14
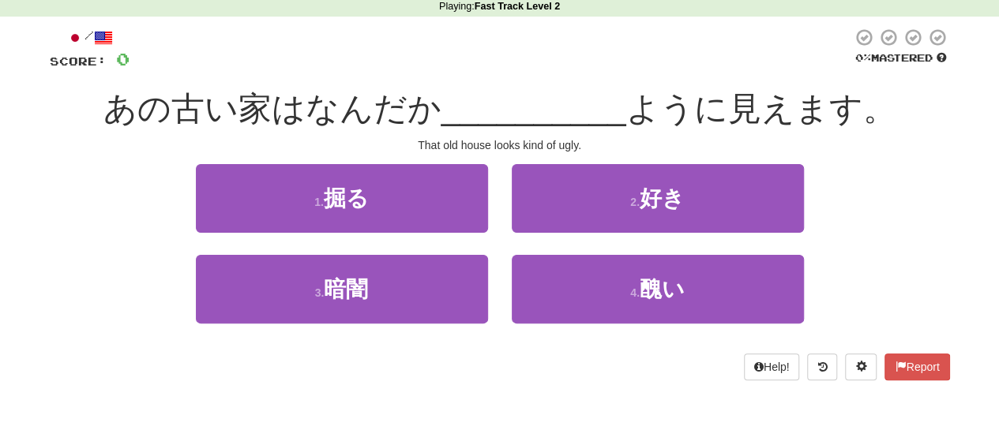
click at [193, 114] on span "あの古い家はなんだか" at bounding box center [272, 108] width 338 height 37
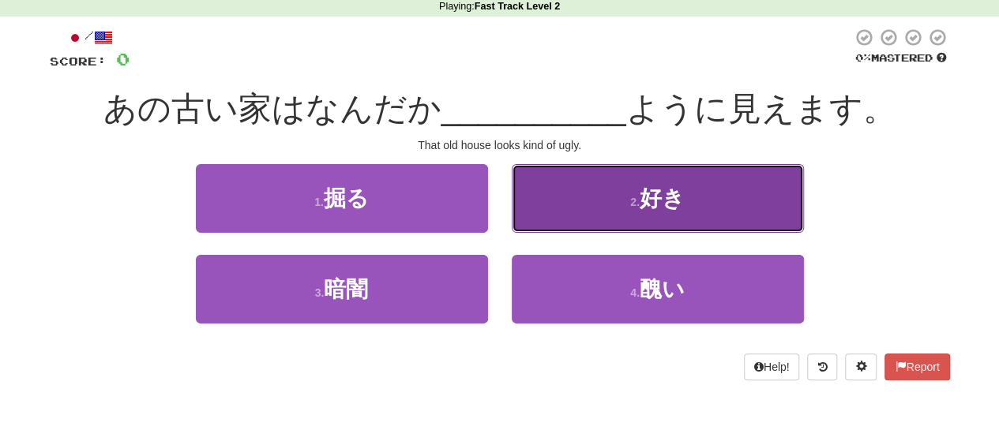
click at [612, 225] on button "2 . 好き" at bounding box center [658, 198] width 292 height 69
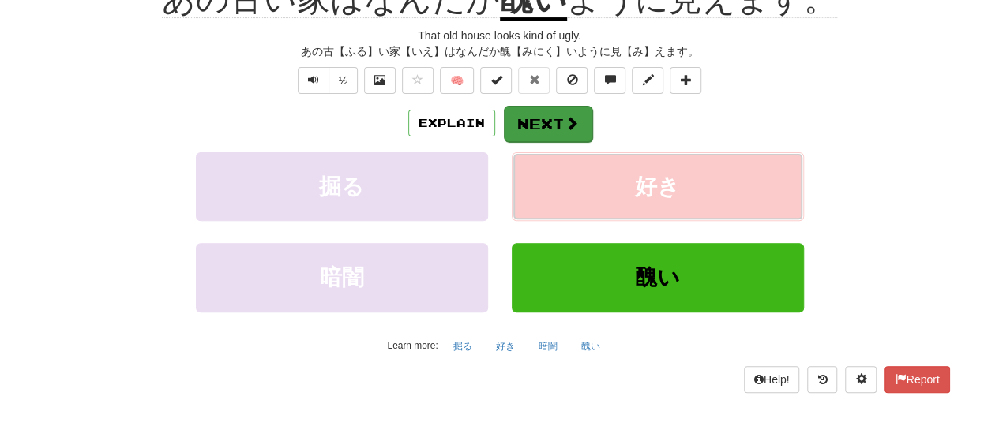
scroll to position [188, 0]
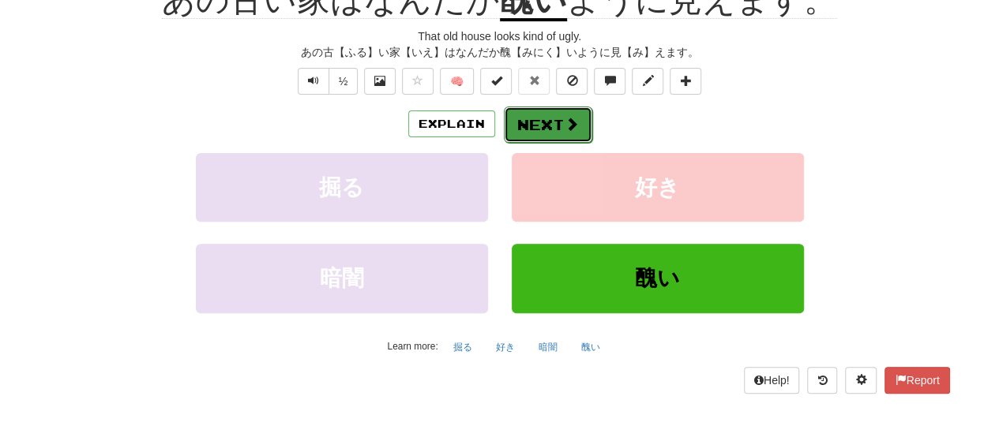
click at [558, 124] on button "Next" at bounding box center [548, 125] width 88 height 36
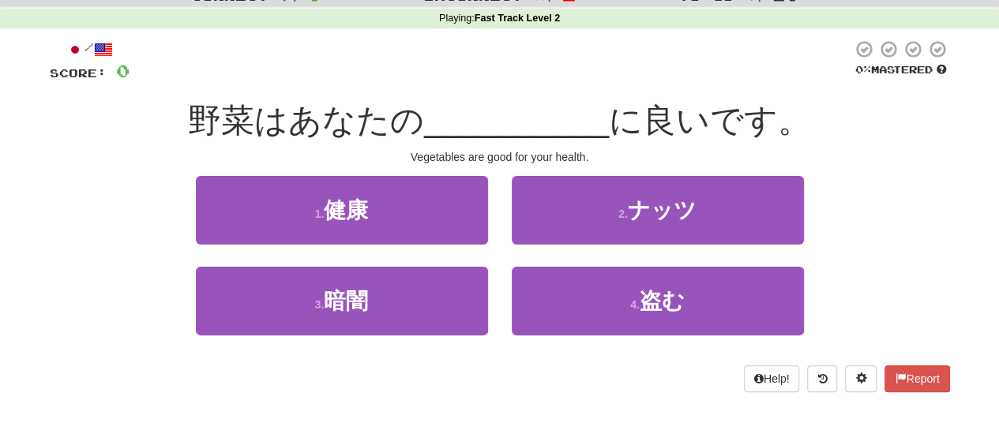
scroll to position [56, 0]
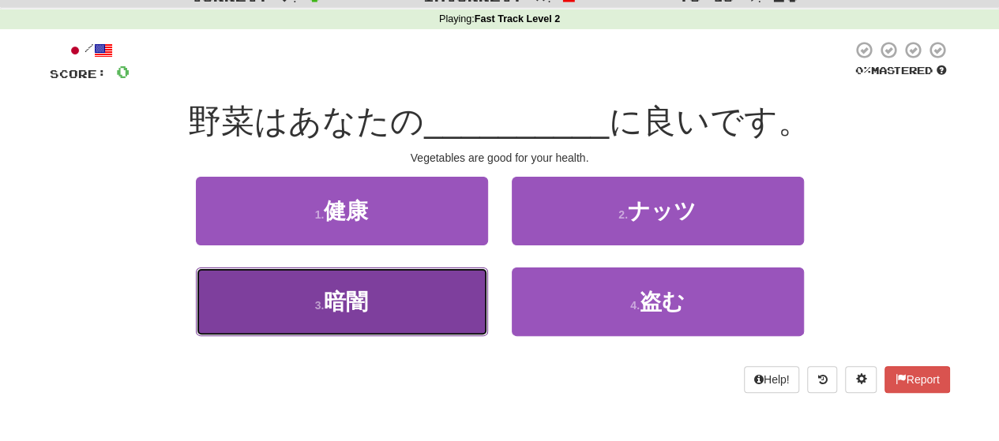
click at [415, 285] on button "3 . 暗闇" at bounding box center [342, 302] width 292 height 69
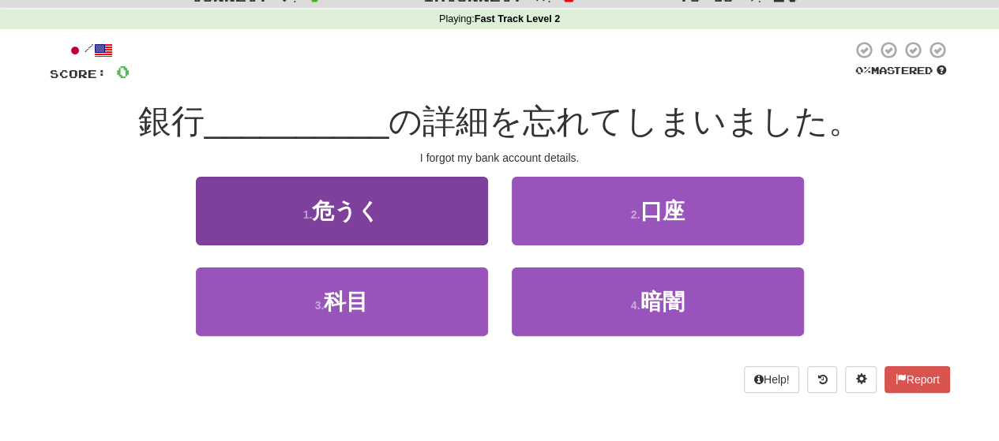
scroll to position [0, 0]
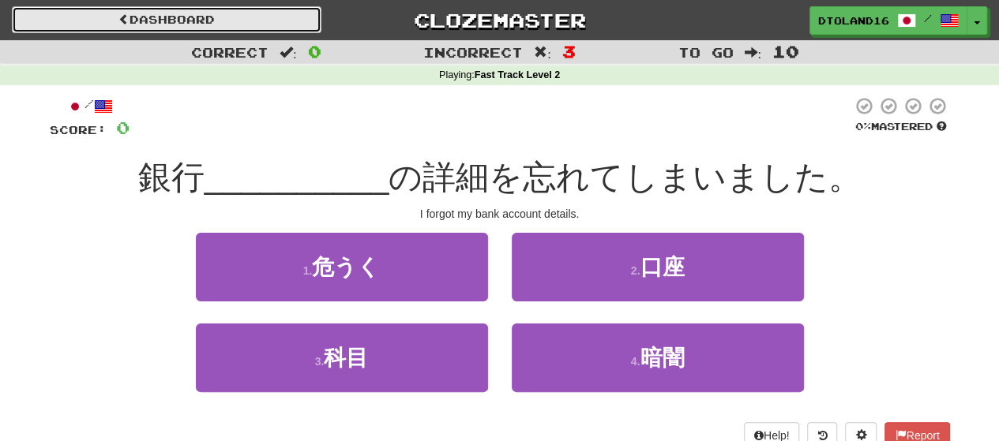
click at [118, 14] on span at bounding box center [123, 18] width 11 height 11
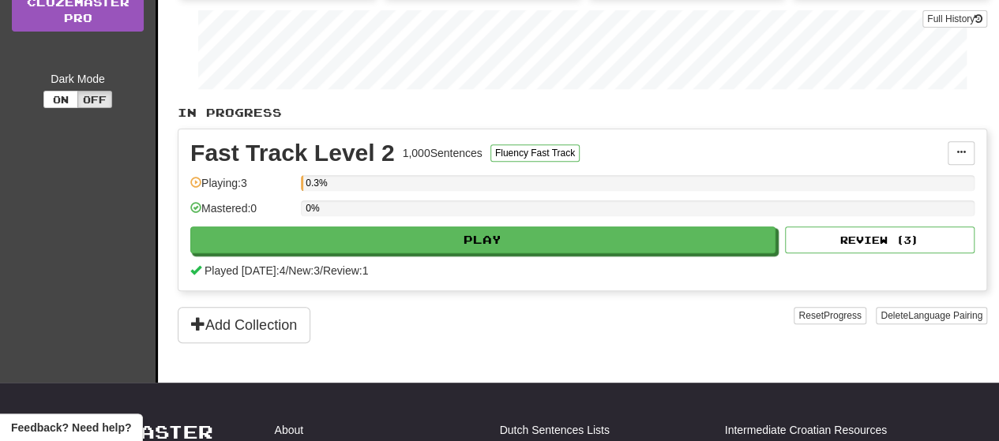
scroll to position [245, 0]
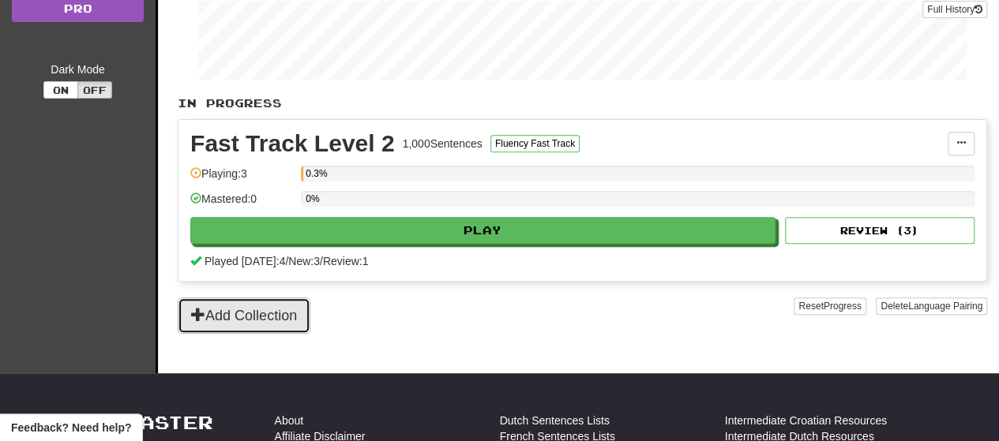
click at [254, 310] on button "Add Collection" at bounding box center [244, 316] width 133 height 36
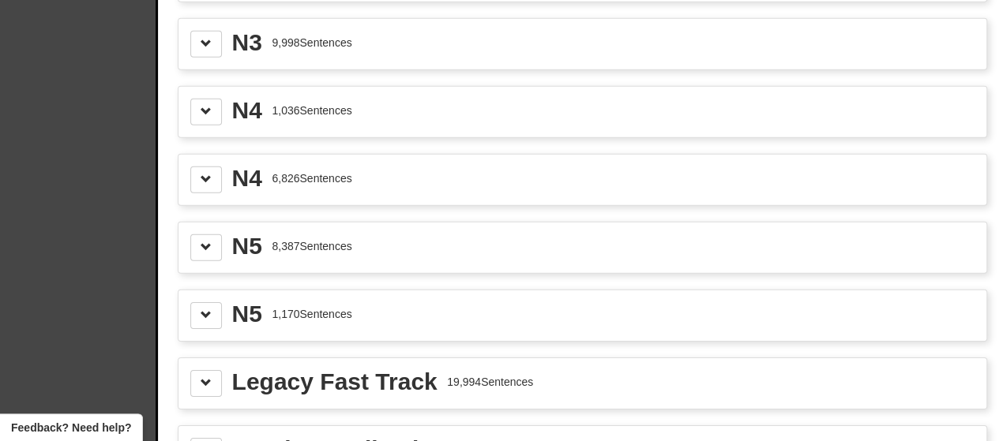
scroll to position [2325, 0]
click at [208, 310] on span at bounding box center [206, 315] width 11 height 11
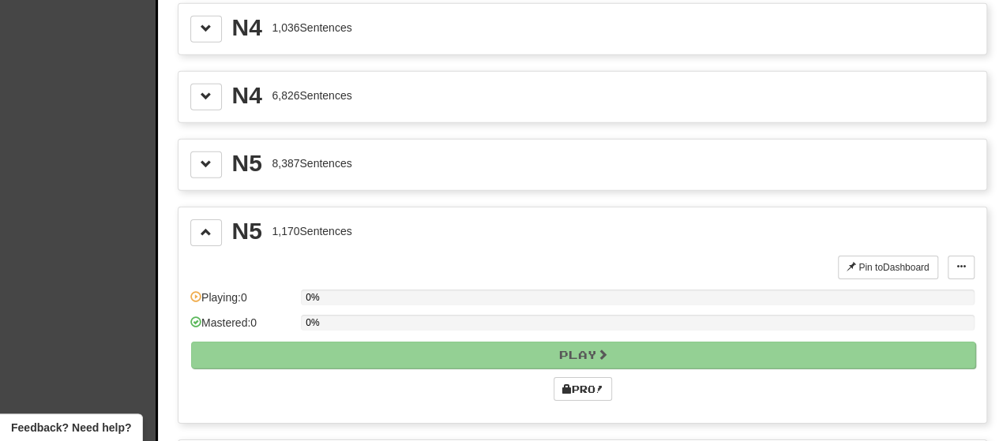
scroll to position [2409, 0]
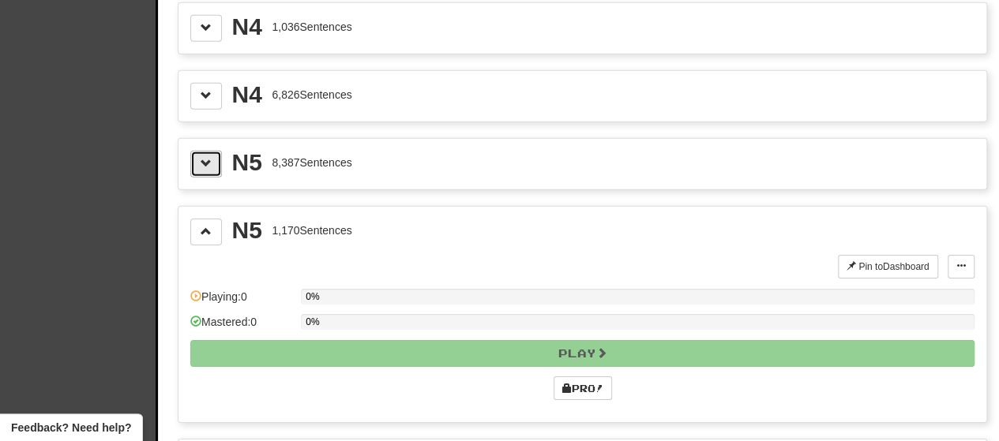
click at [202, 158] on span at bounding box center [206, 163] width 11 height 11
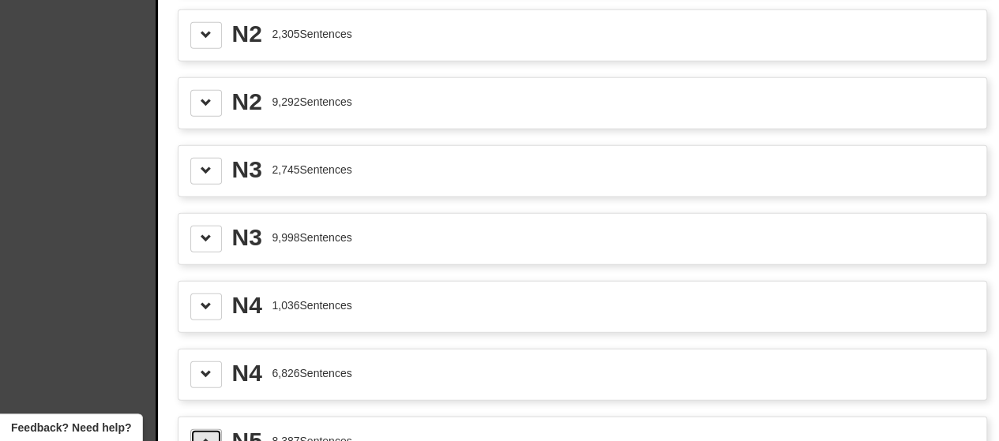
scroll to position [2130, 0]
click at [209, 166] on span at bounding box center [206, 171] width 11 height 11
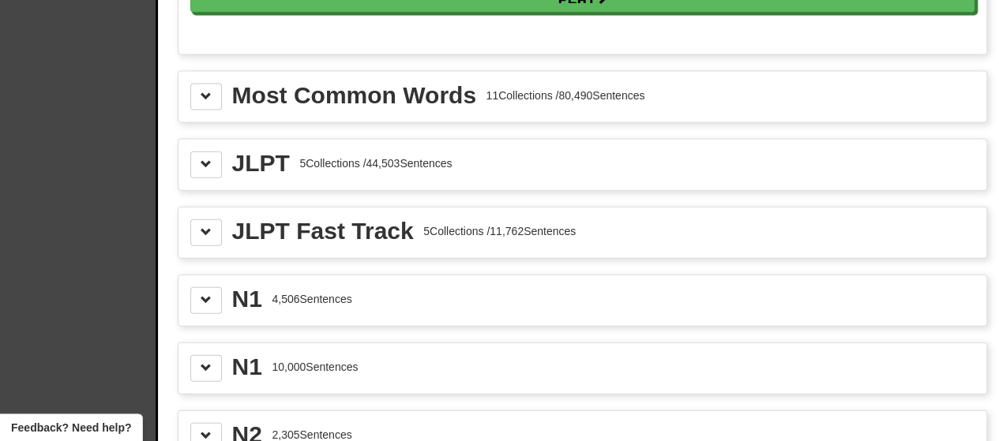
scroll to position [1731, 0]
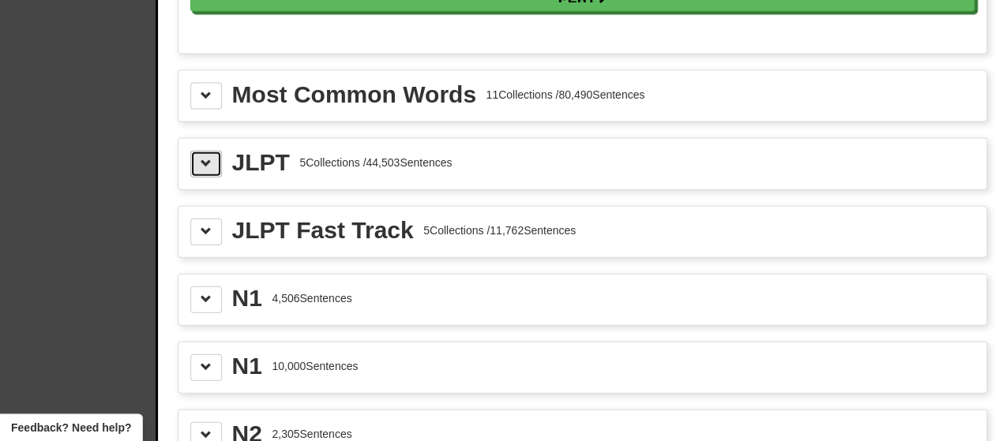
click at [199, 151] on button at bounding box center [206, 164] width 32 height 27
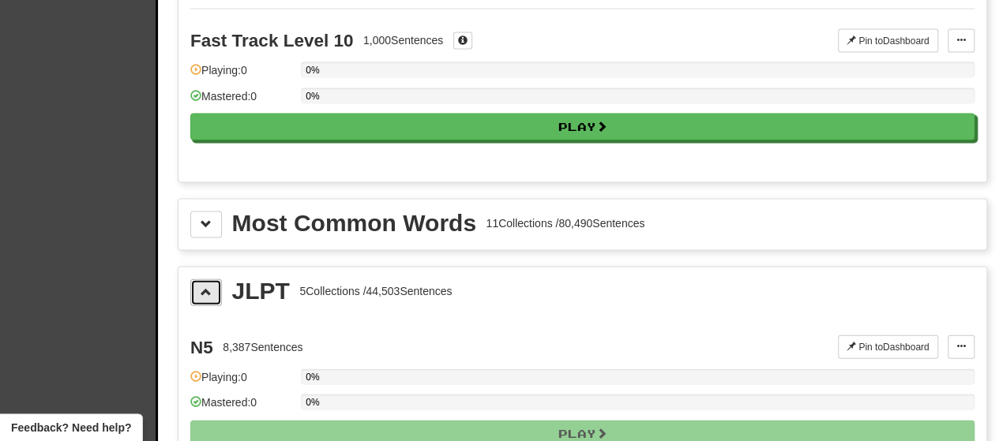
scroll to position [1601, 0]
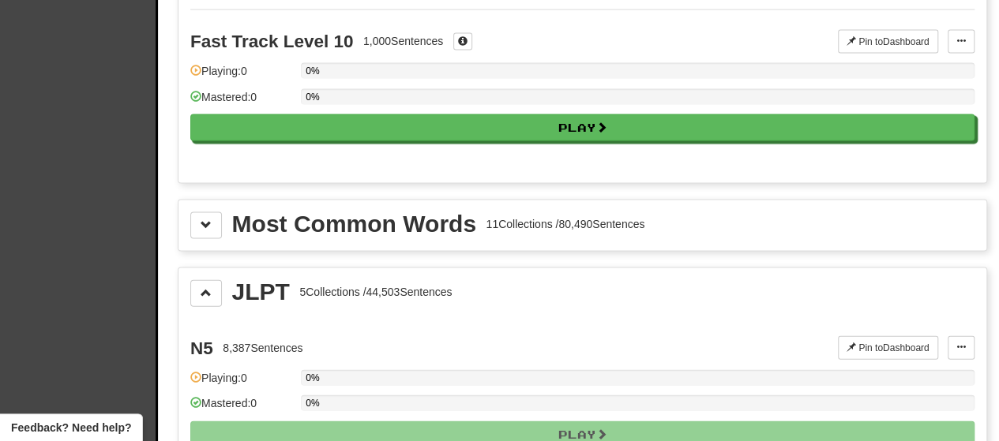
click at [207, 219] on span at bounding box center [206, 224] width 11 height 11
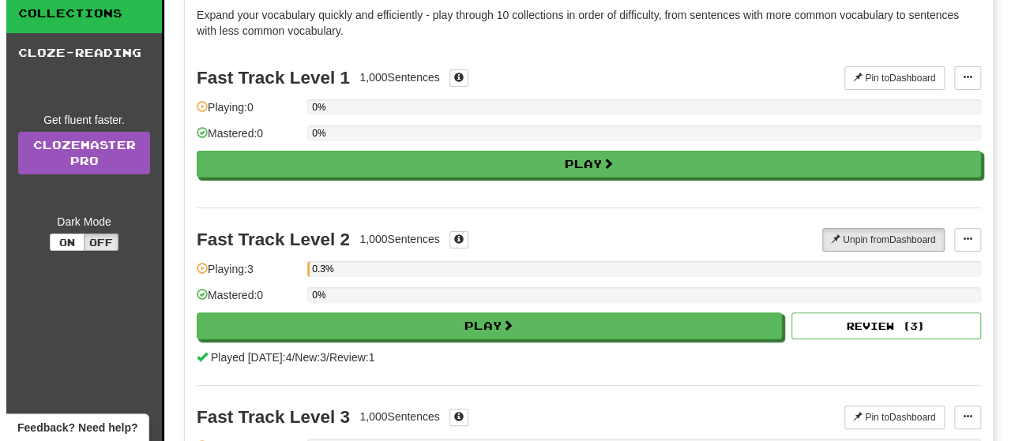
scroll to position [73, 0]
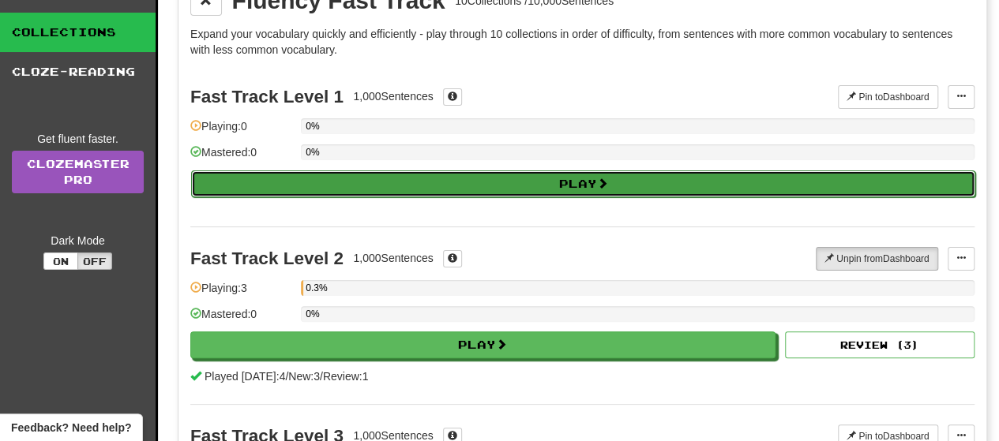
click at [361, 187] on button "Play" at bounding box center [583, 184] width 784 height 27
select select "**"
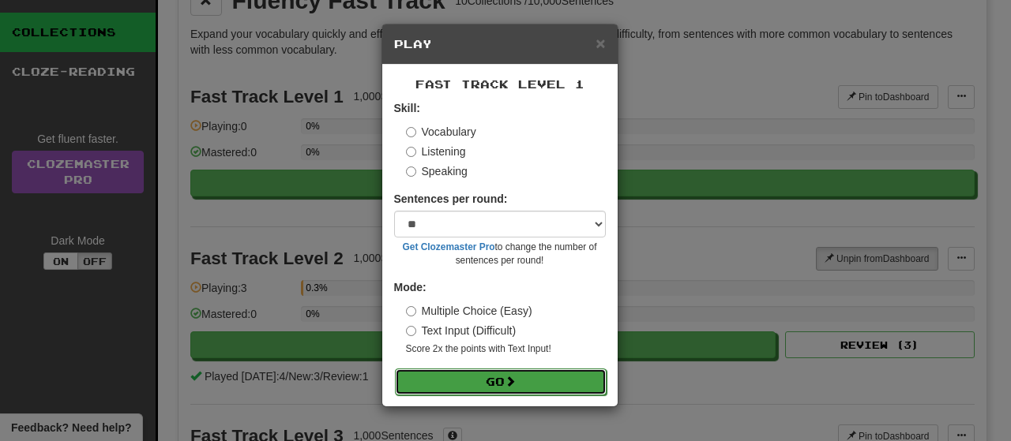
click at [531, 376] on button "Go" at bounding box center [501, 382] width 212 height 27
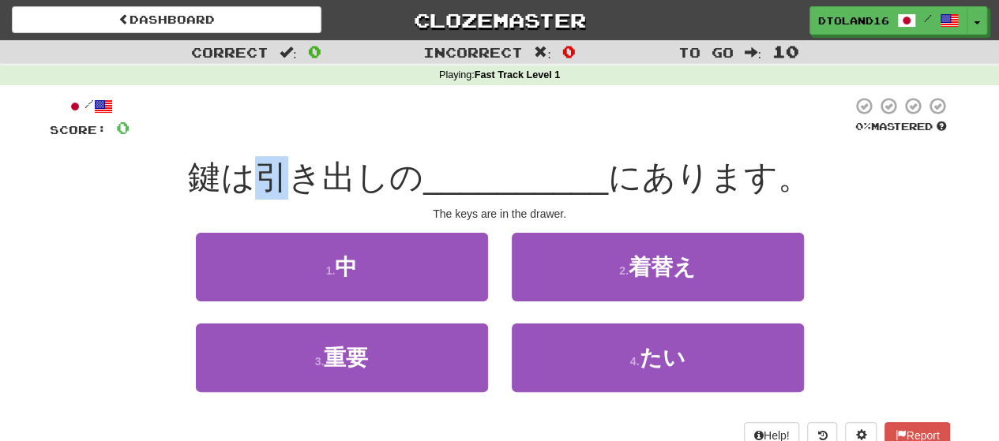
drag, startPoint x: 253, startPoint y: 175, endPoint x: 285, endPoint y: 170, distance: 32.1
click at [285, 170] on span "鍵は引き出しの" at bounding box center [305, 177] width 235 height 37
click at [256, 140] on div "/ Score: 0 0 % Mastered 鍵は引き出しの __________ にあります。 The keys are in the drawer. 1…" at bounding box center [500, 272] width 900 height 353
click at [211, 147] on div "/ Score: 0 0 % Mastered 鍵は引き出しの __________ にあります。 The keys are in the drawer. 1…" at bounding box center [500, 272] width 900 height 353
click at [268, 180] on span "鍵は引き出しの" at bounding box center [305, 177] width 235 height 37
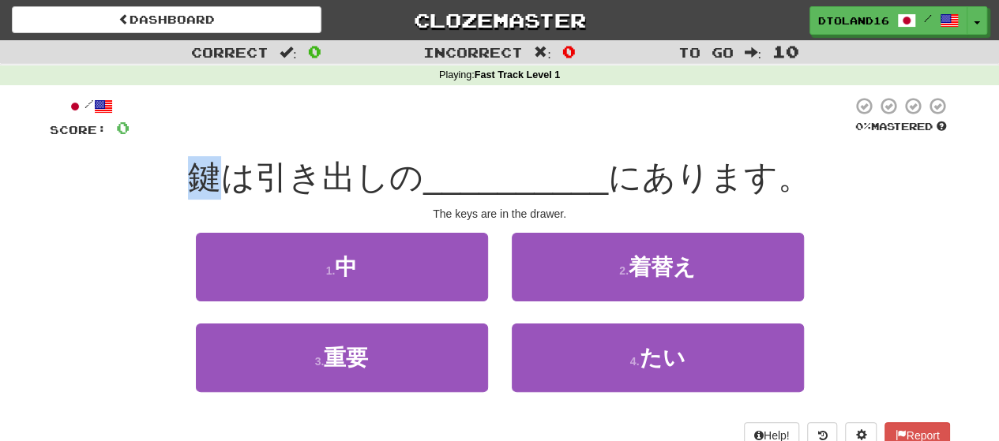
drag, startPoint x: 196, startPoint y: 183, endPoint x: 231, endPoint y: 184, distance: 35.5
click at [231, 184] on span "鍵は引き出しの" at bounding box center [305, 177] width 235 height 37
click at [259, 176] on span "鍵は引き出しの" at bounding box center [305, 177] width 235 height 37
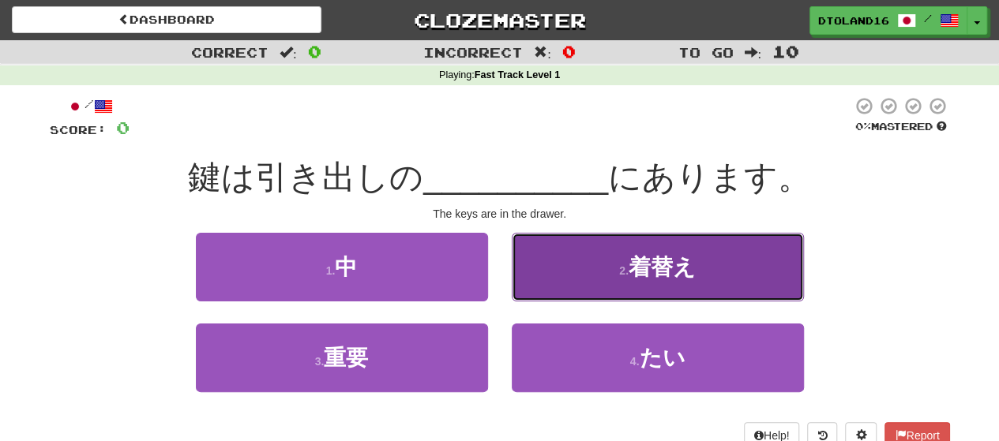
click at [733, 257] on button "2 . 着替え" at bounding box center [658, 267] width 292 height 69
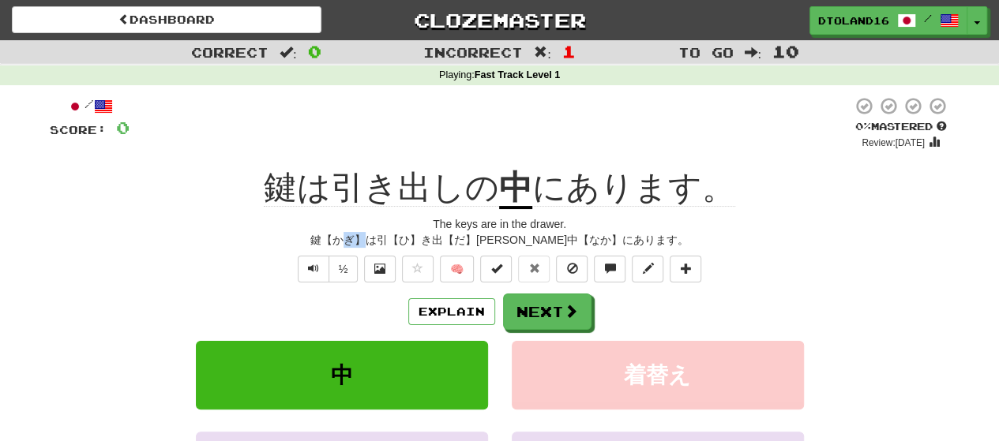
drag, startPoint x: 384, startPoint y: 240, endPoint x: 398, endPoint y: 240, distance: 14.2
click at [398, 240] on div "鍵【かぎ】は引【ひ】き出【だ】[PERSON_NAME]中【なか】にあります。" at bounding box center [500, 240] width 900 height 16
click at [412, 237] on div "鍵【かぎ】は引【ひ】き出【だ】[PERSON_NAME]中【なか】にあります。" at bounding box center [500, 240] width 900 height 16
click at [414, 237] on div "鍵【かぎ】は引【ひ】き出【だ】[PERSON_NAME]中【なか】にあります。" at bounding box center [500, 240] width 900 height 16
click at [558, 324] on button "Next" at bounding box center [548, 312] width 88 height 36
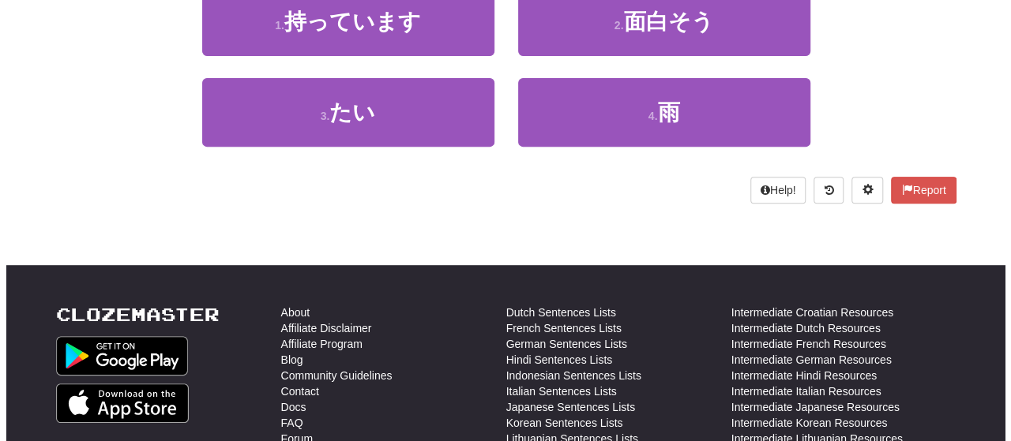
scroll to position [259, 0]
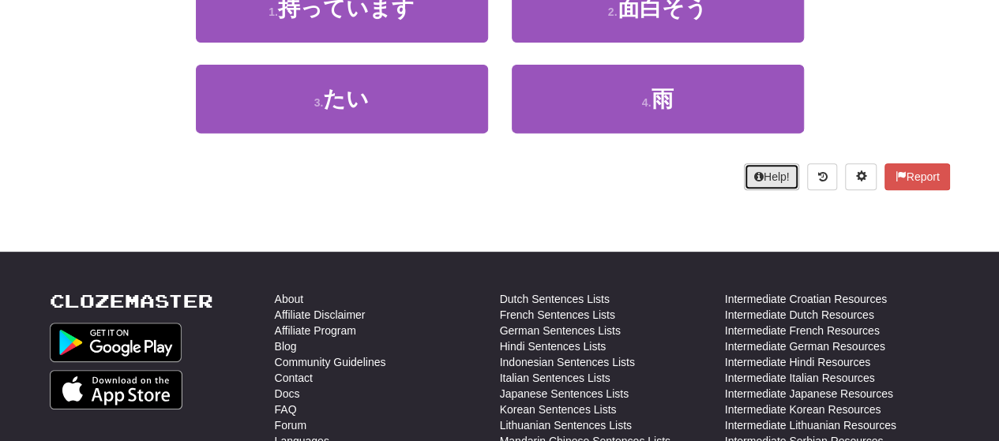
click at [774, 174] on button "Help!" at bounding box center [772, 176] width 56 height 27
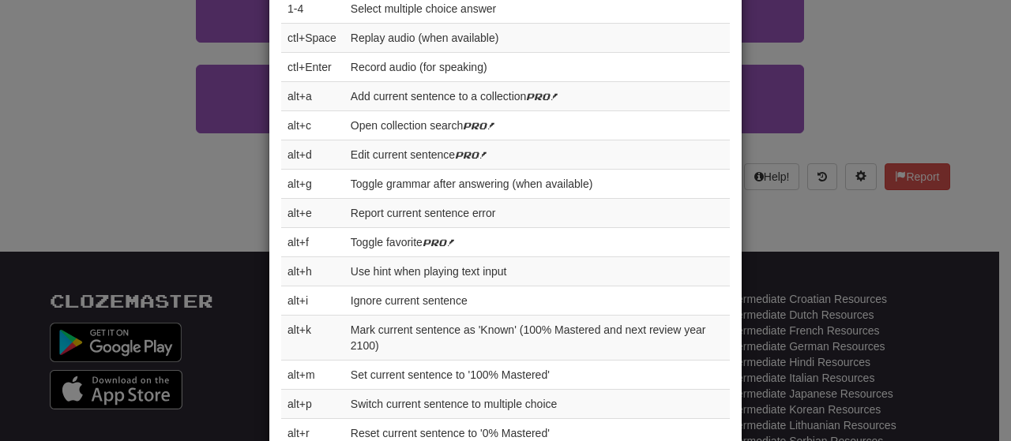
scroll to position [714, 0]
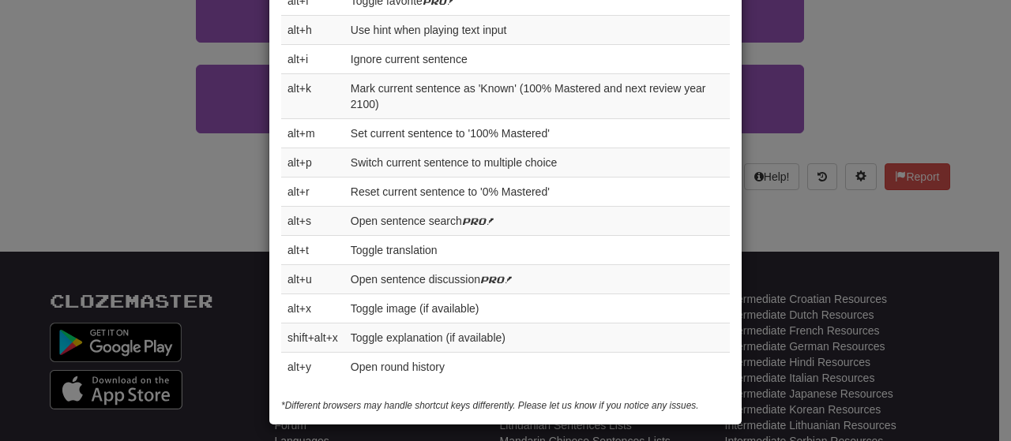
click at [853, 91] on div "× Help Complete the sentence with the correct missing word! 👉 Run Tutorial 👈 Po…" at bounding box center [505, 220] width 1011 height 441
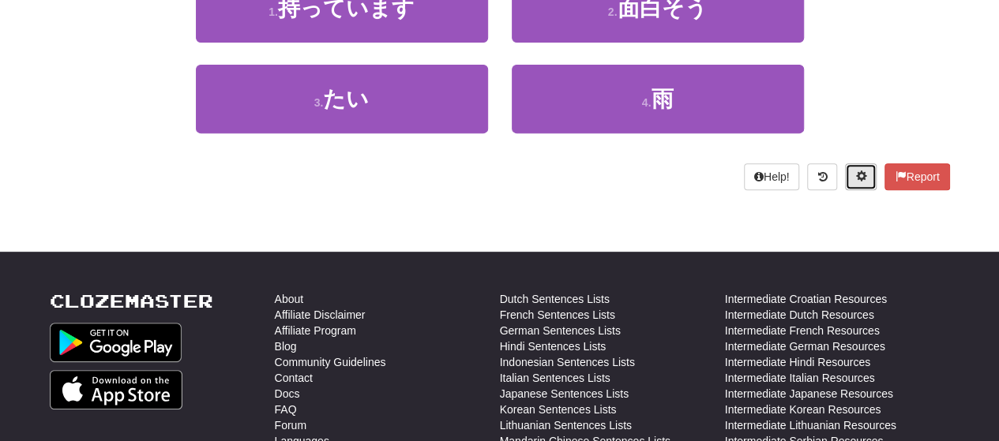
click at [855, 181] on span at bounding box center [860, 176] width 11 height 11
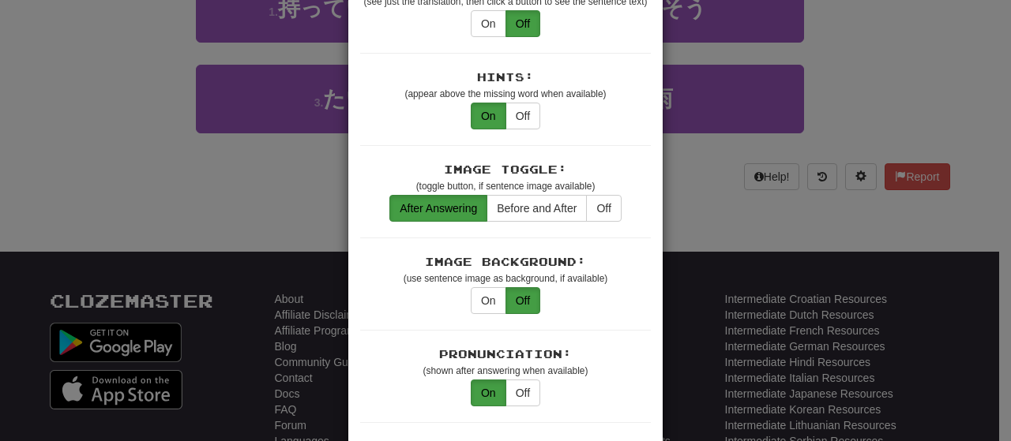
scroll to position [200, 0]
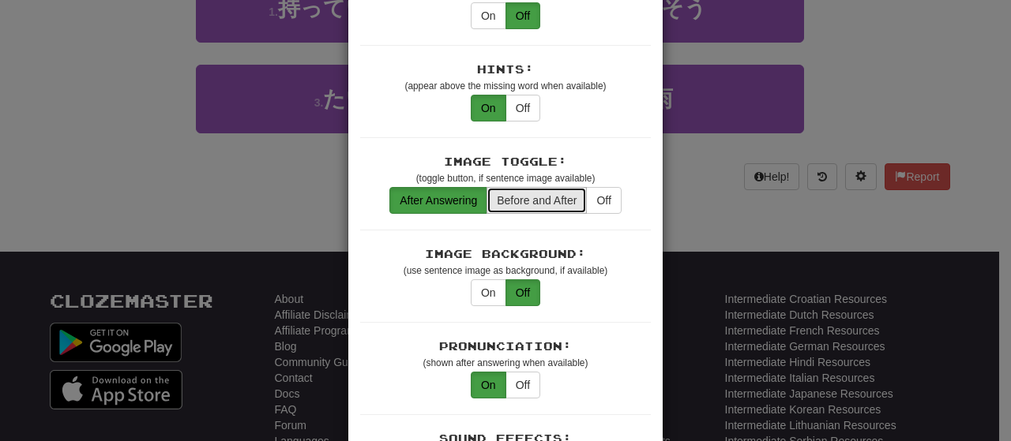
click at [551, 187] on button "Before and After" at bounding box center [536, 200] width 100 height 27
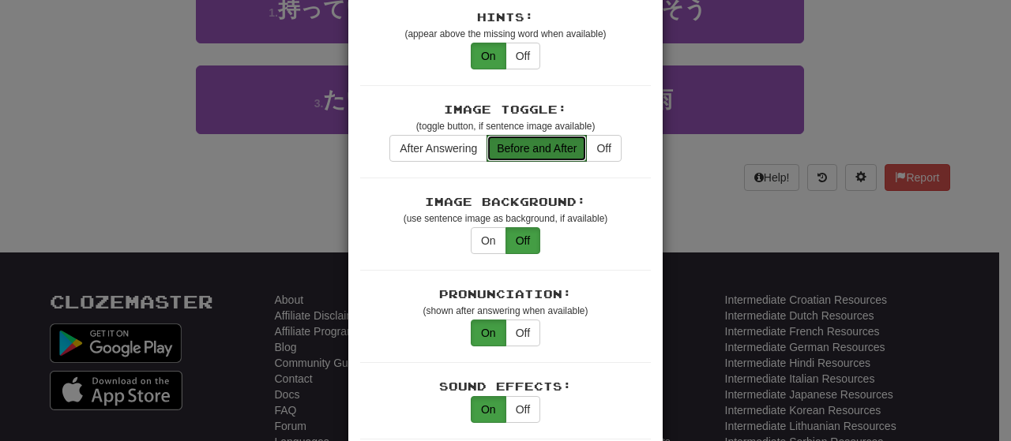
scroll to position [253, 0]
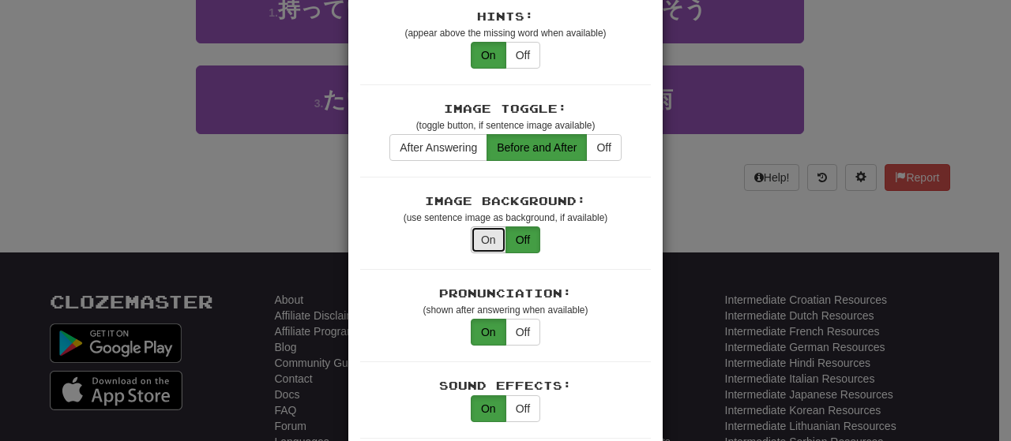
click at [489, 230] on button "On" at bounding box center [489, 240] width 36 height 27
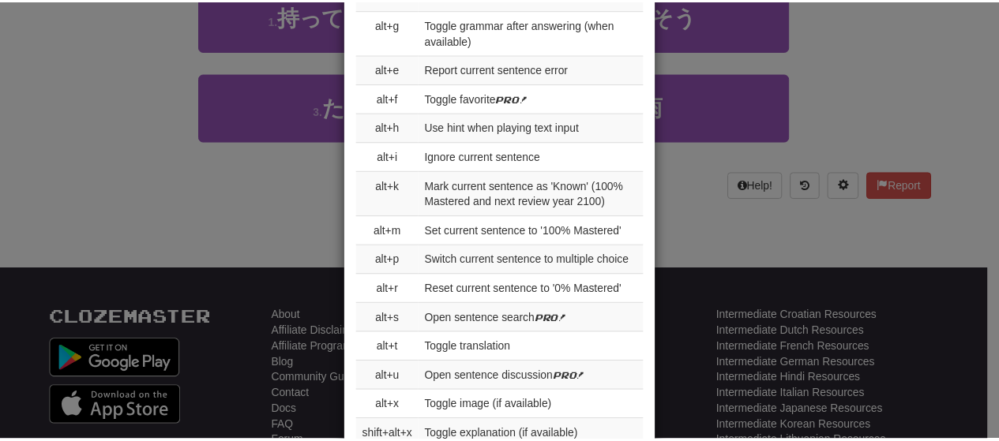
scroll to position [1868, 0]
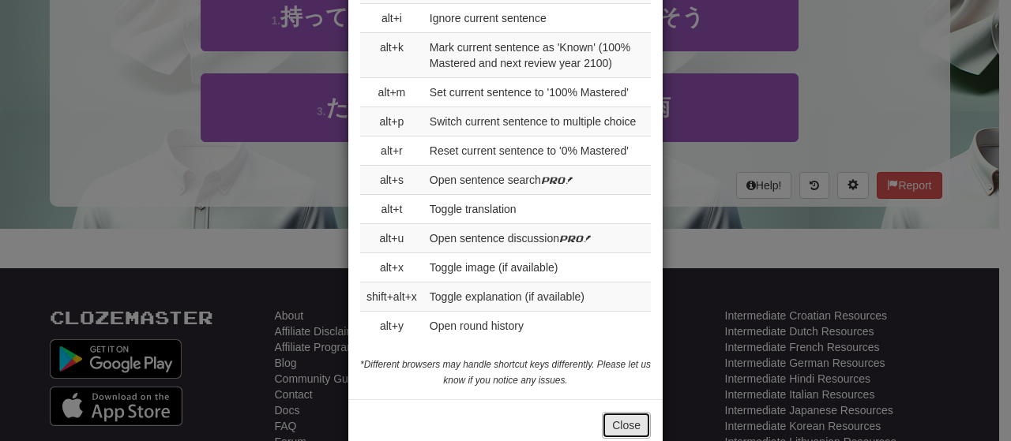
click at [612, 412] on button "Close" at bounding box center [626, 425] width 49 height 27
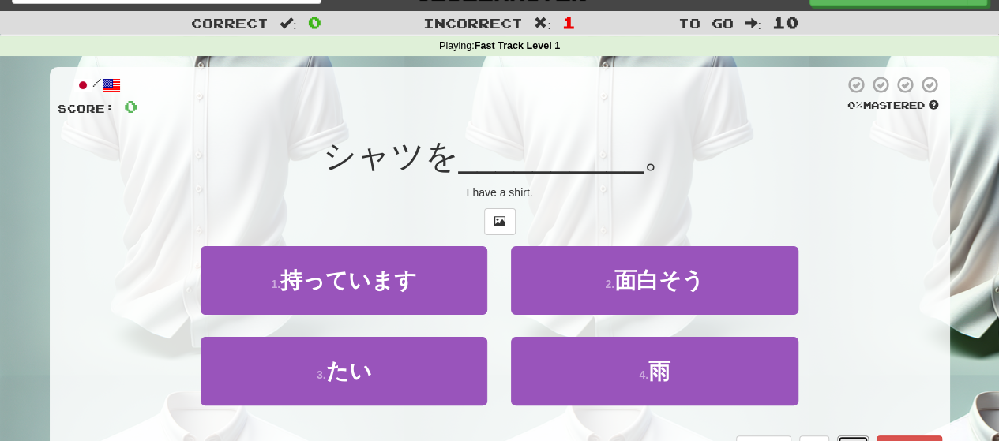
scroll to position [25, 0]
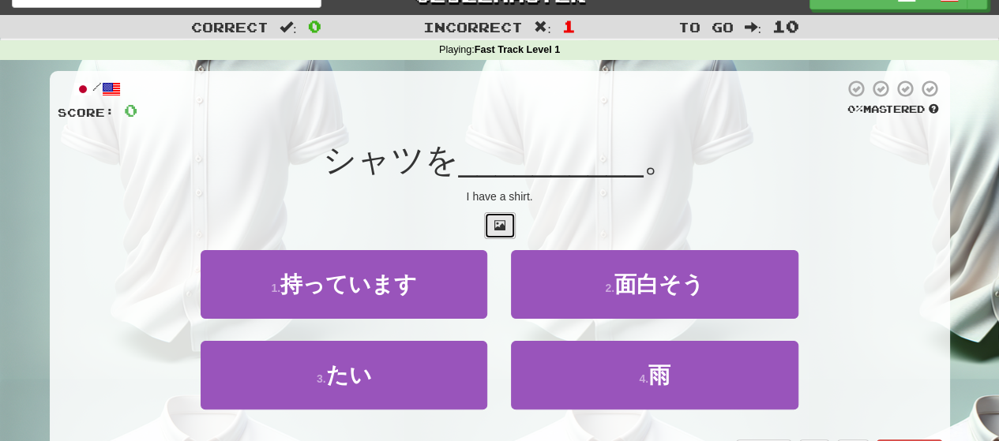
click at [500, 227] on span at bounding box center [499, 224] width 11 height 11
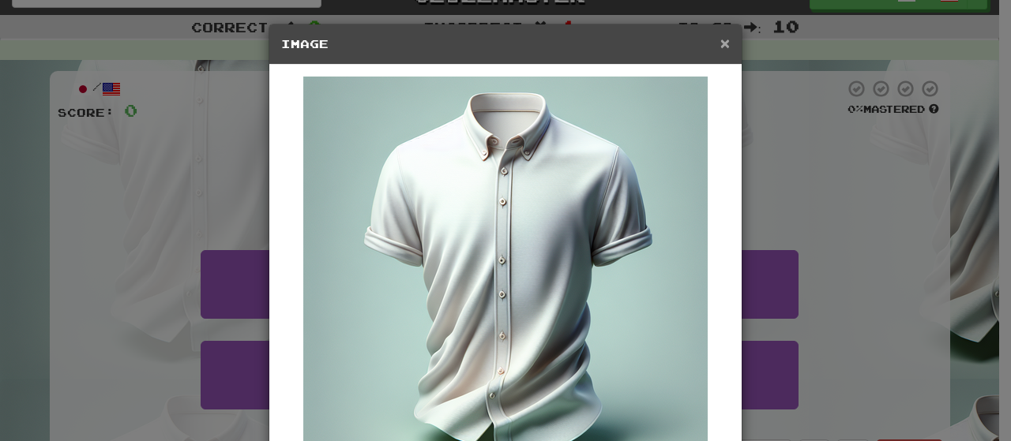
click at [720, 49] on span "×" at bounding box center [724, 43] width 9 height 18
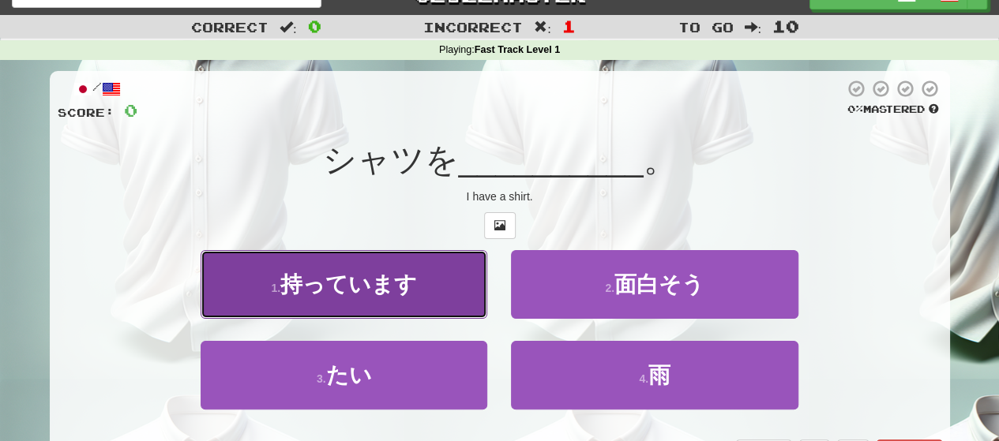
click at [366, 301] on button "1 . 持っています" at bounding box center [344, 284] width 287 height 69
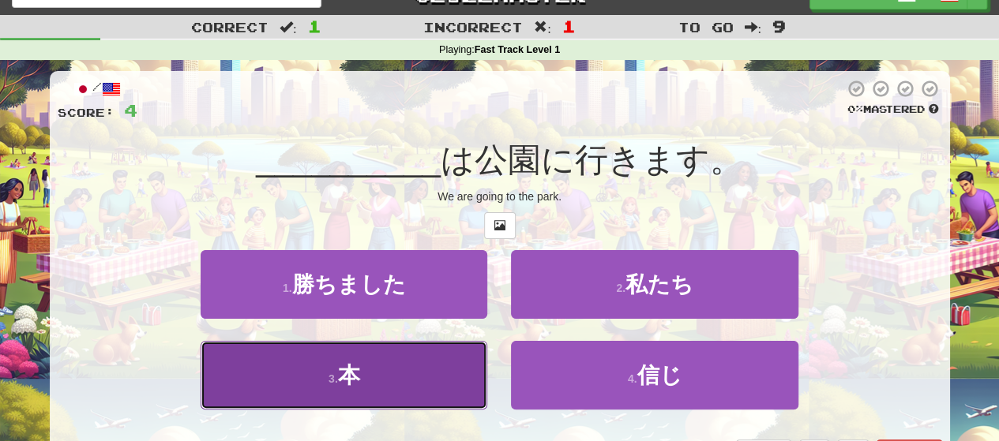
click at [405, 392] on button "3 . 本" at bounding box center [344, 375] width 287 height 69
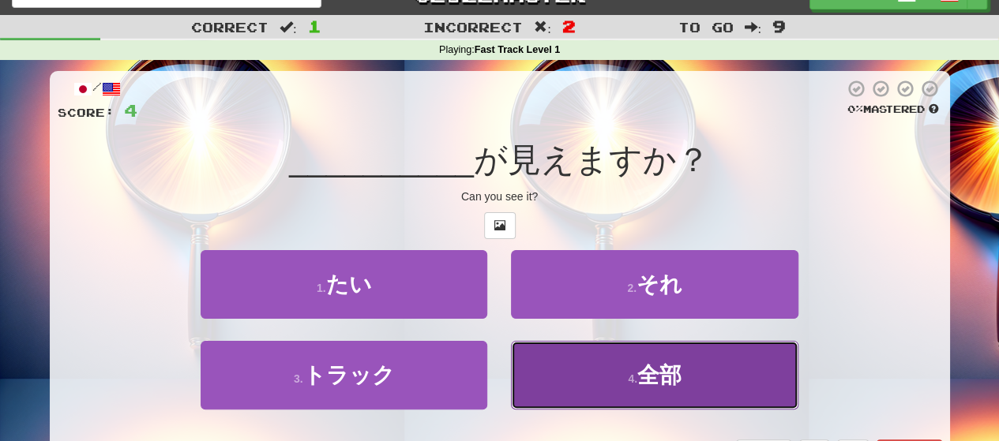
click at [643, 402] on button "4 . 全部" at bounding box center [654, 375] width 287 height 69
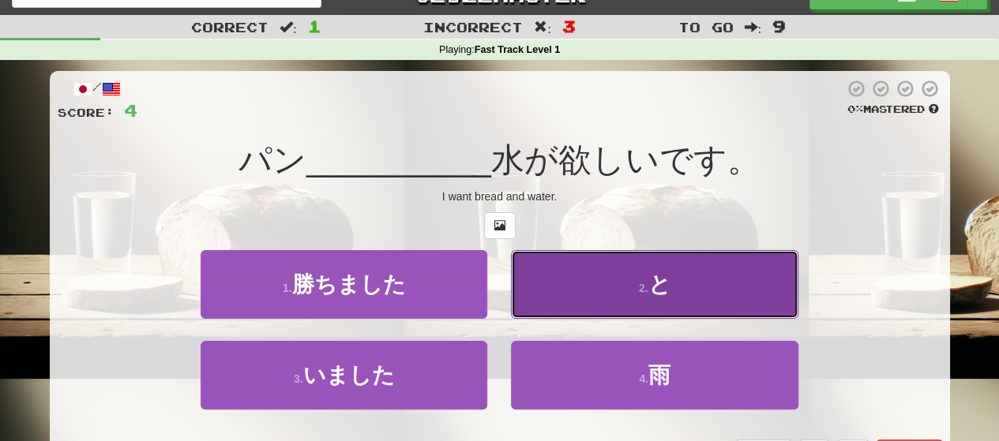
click at [687, 298] on button "2 . と" at bounding box center [654, 284] width 287 height 69
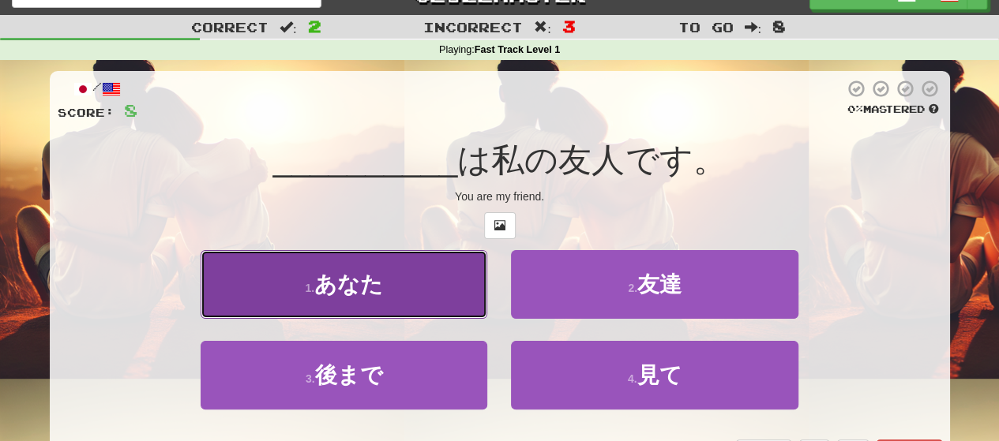
click at [362, 282] on span "あなた" at bounding box center [348, 284] width 69 height 24
